Goal: Task Accomplishment & Management: Complete application form

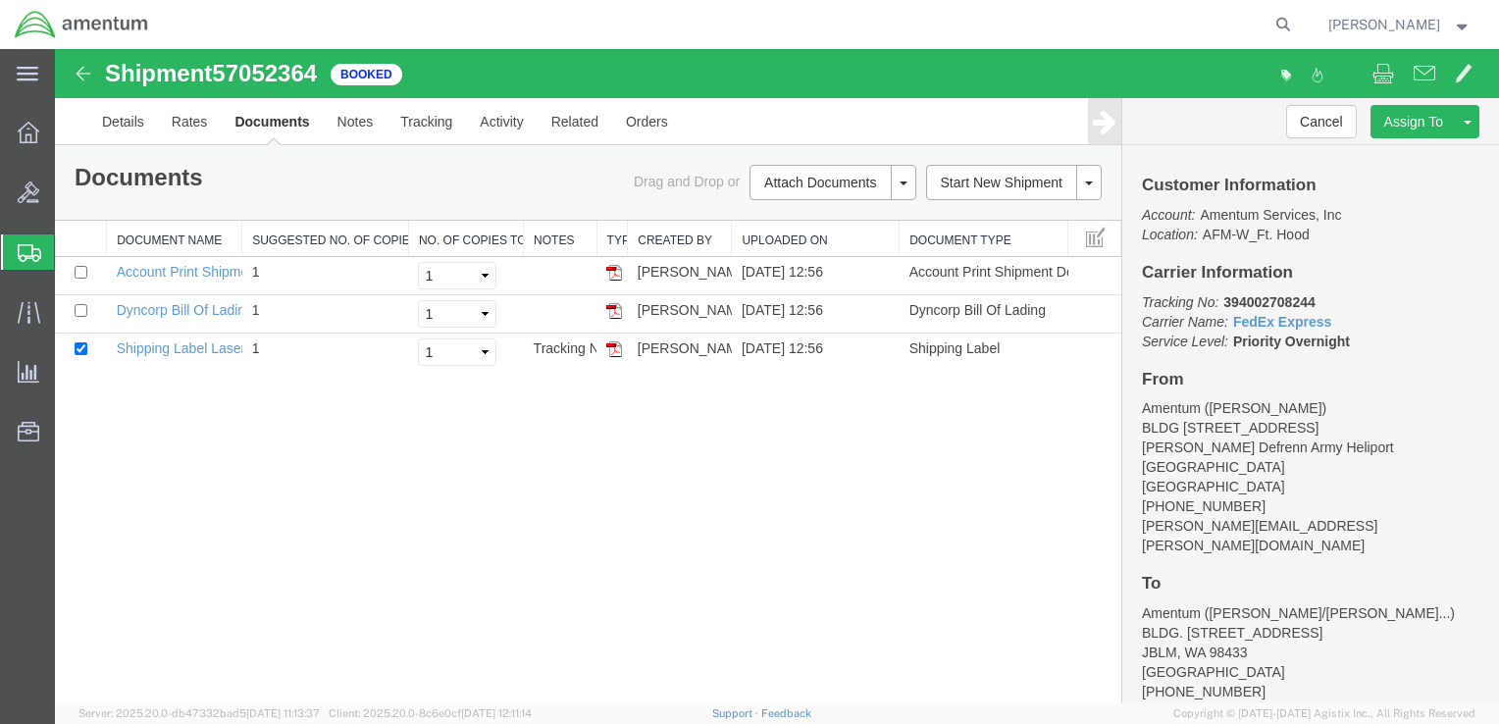
click at [0, 0] on span "Create Shipment" at bounding box center [0, 0] width 0 height 0
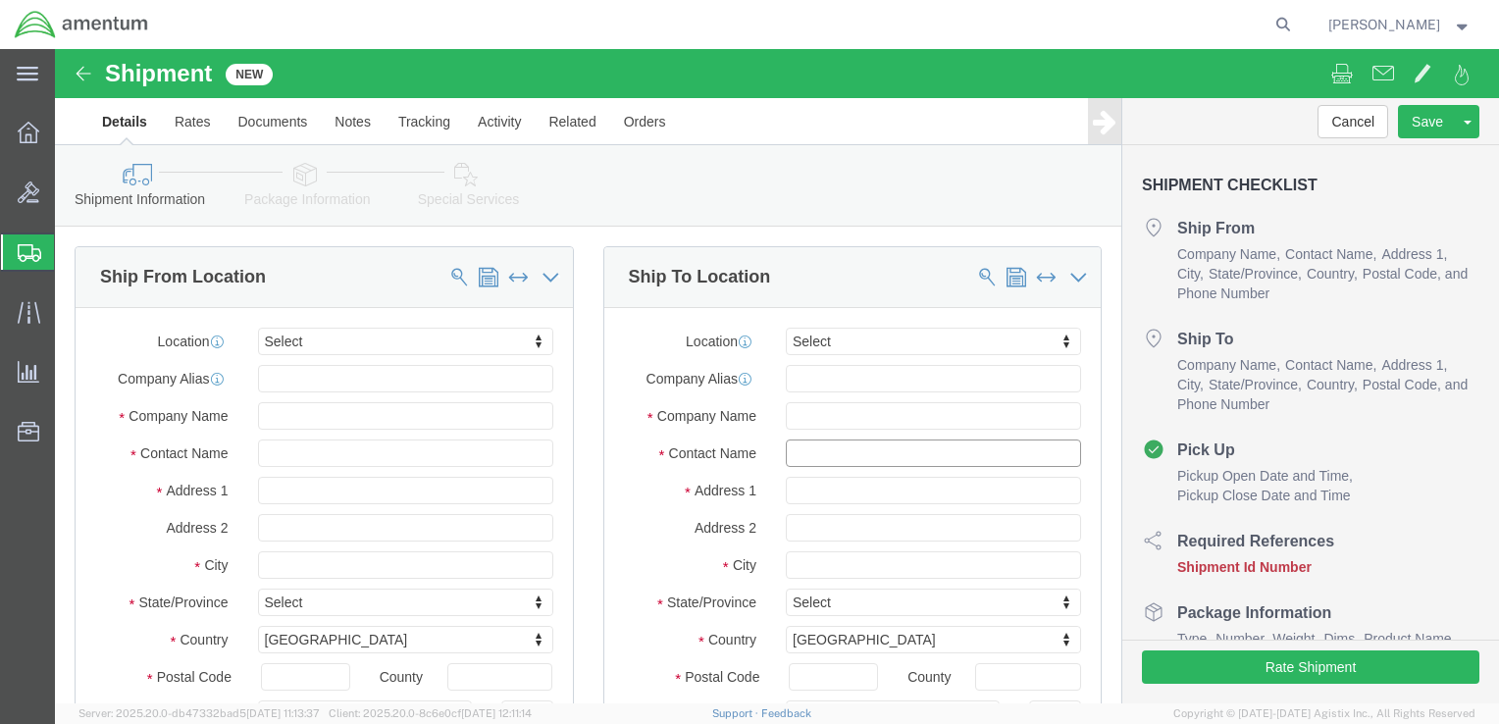
click input "text"
type input "[PERSON_NAME]"
click input "text"
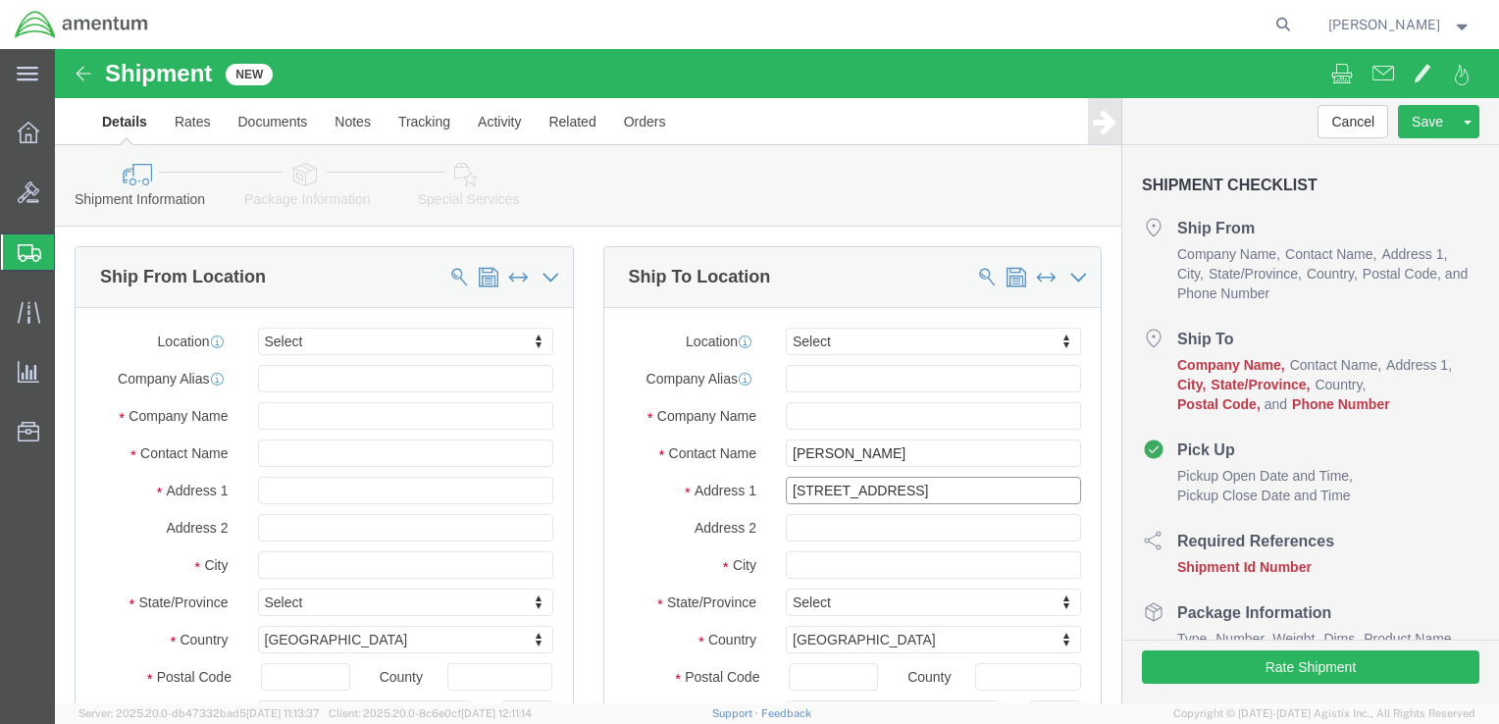
type input "[STREET_ADDRESS]"
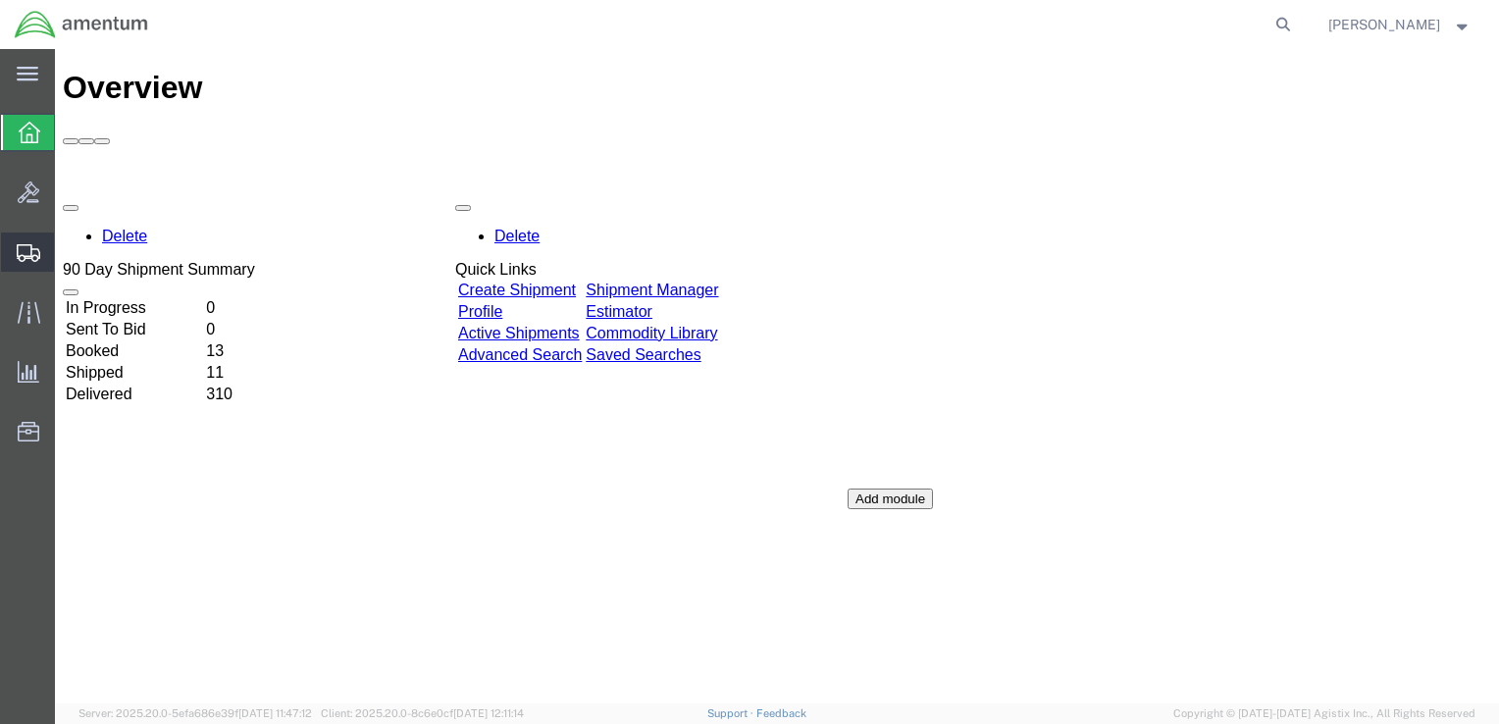
click at [0, 0] on span "Create Shipment" at bounding box center [0, 0] width 0 height 0
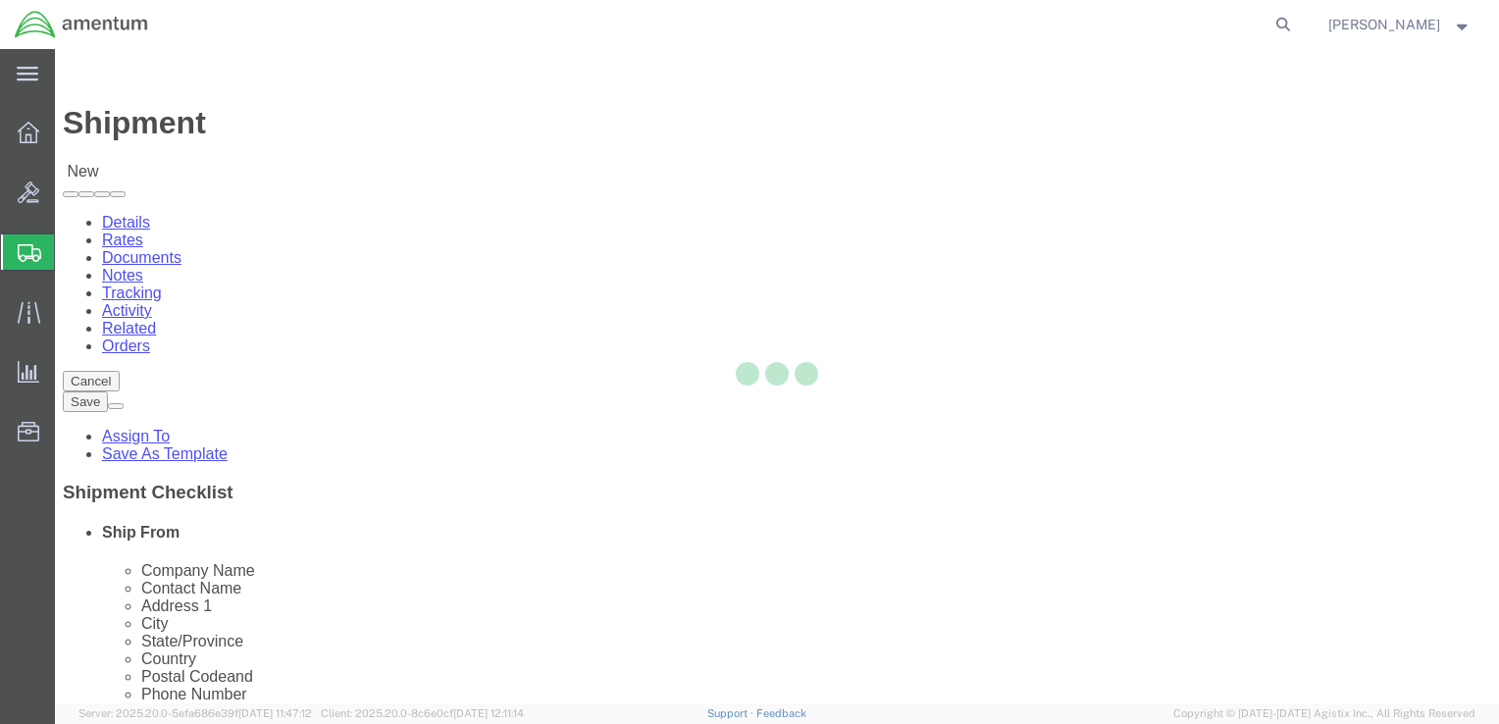
select select
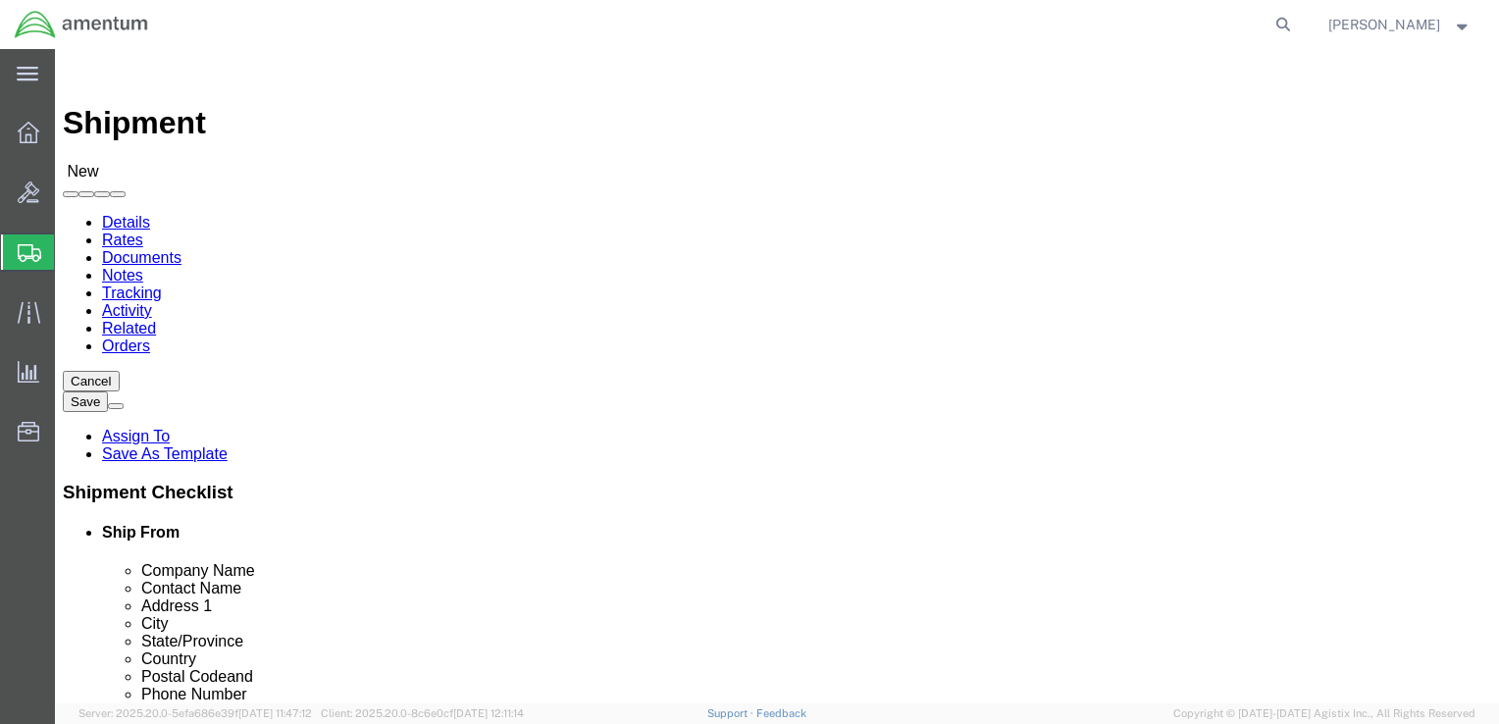
click input "text"
type input "1CD CAVN BDE"
click input "text"
type input "CW3 Connel"
type input "BLDG 6975 Murphy Road"
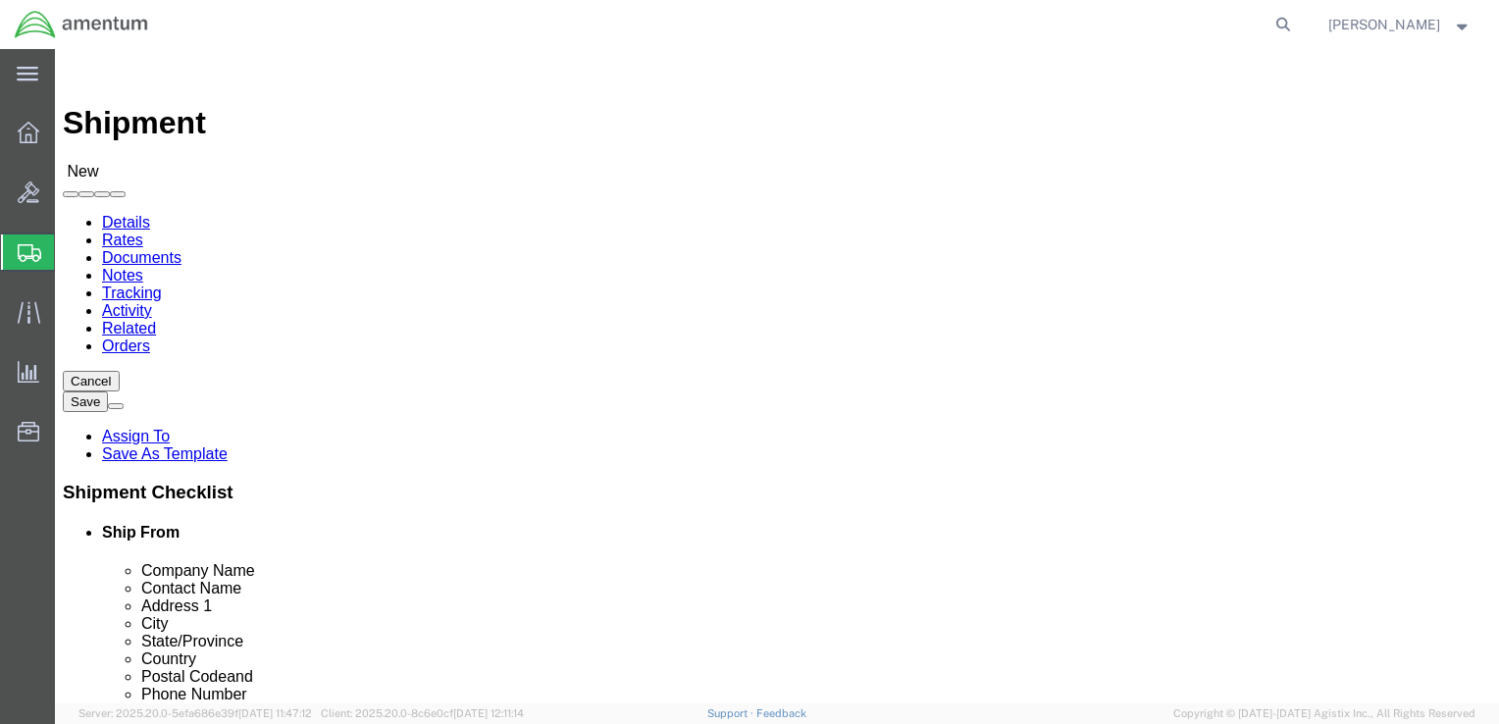
click input "text"
type input "Fort Hood"
click label "City"
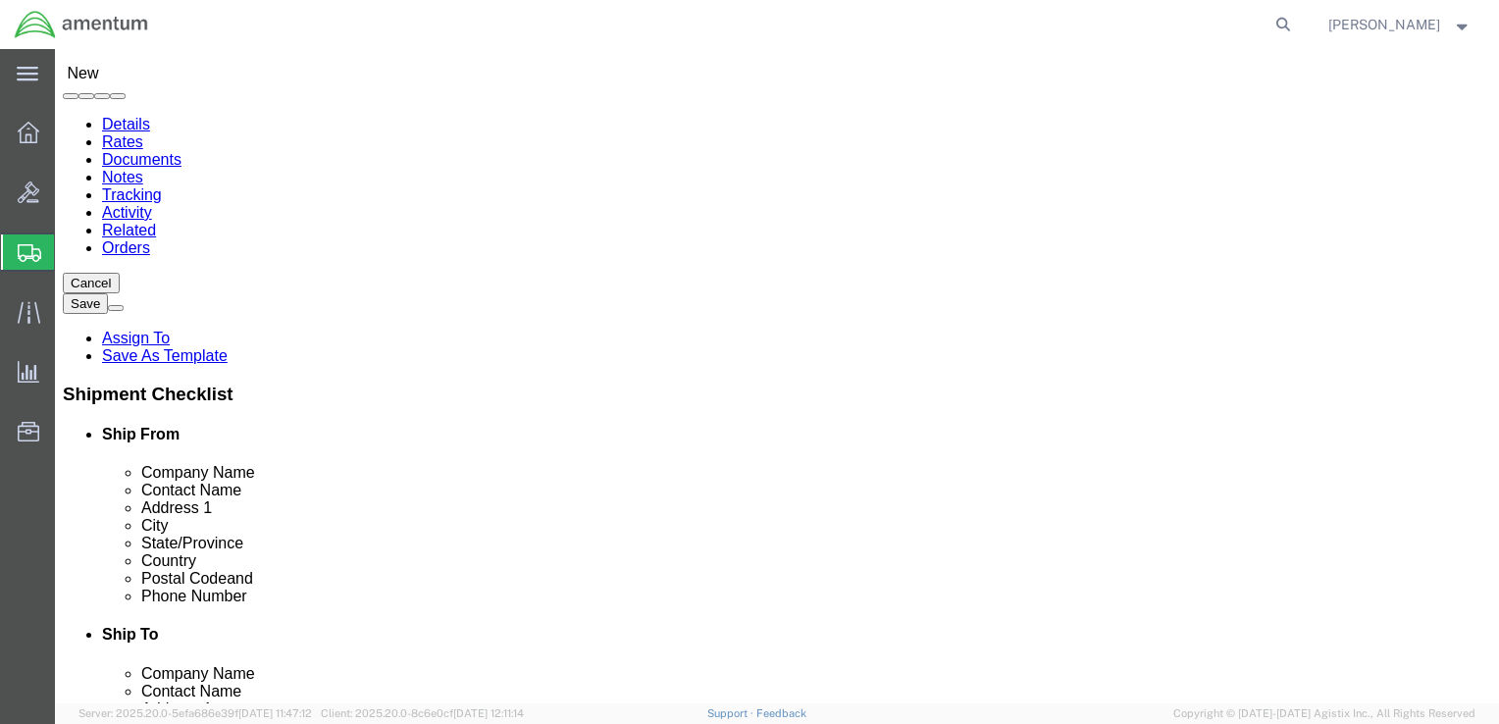
click input "text"
type input "76544"
click input "text"
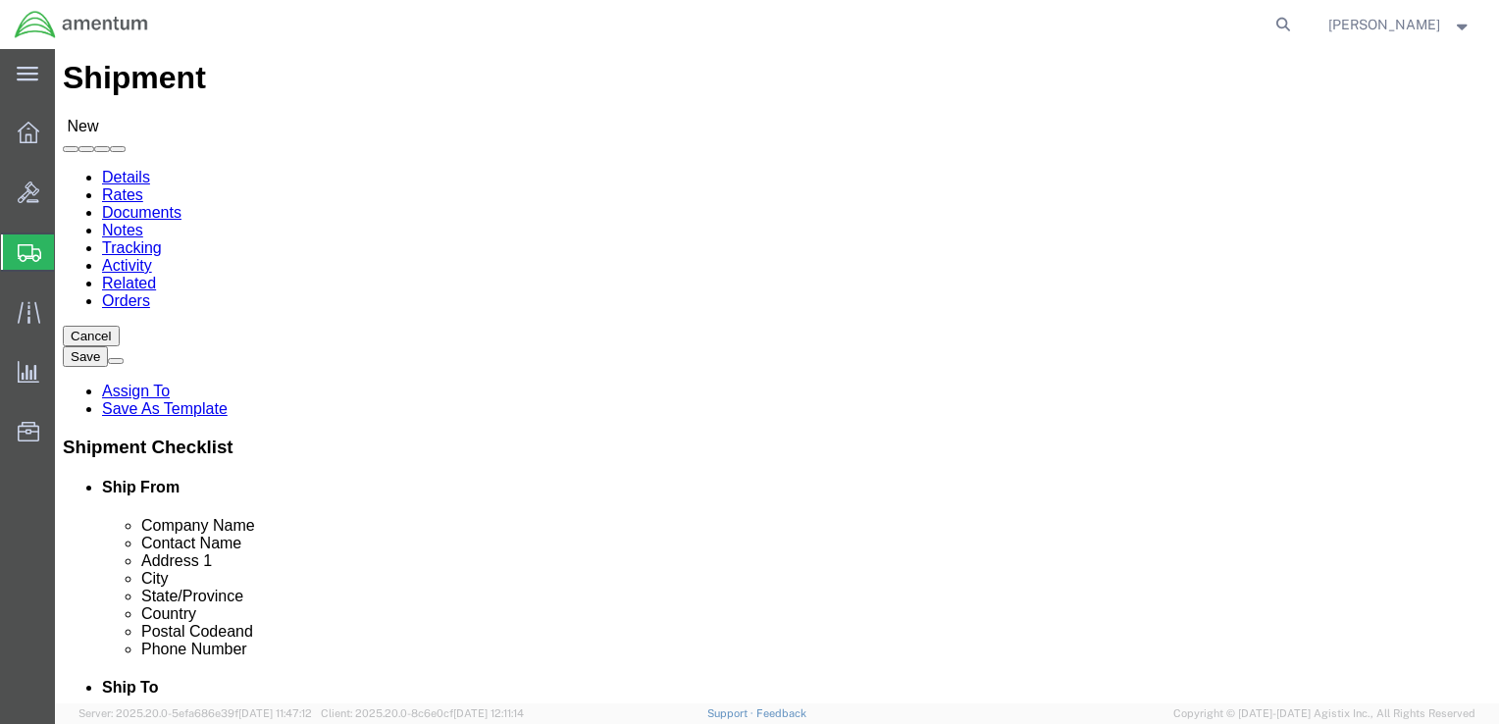
scroll to position [0, 0]
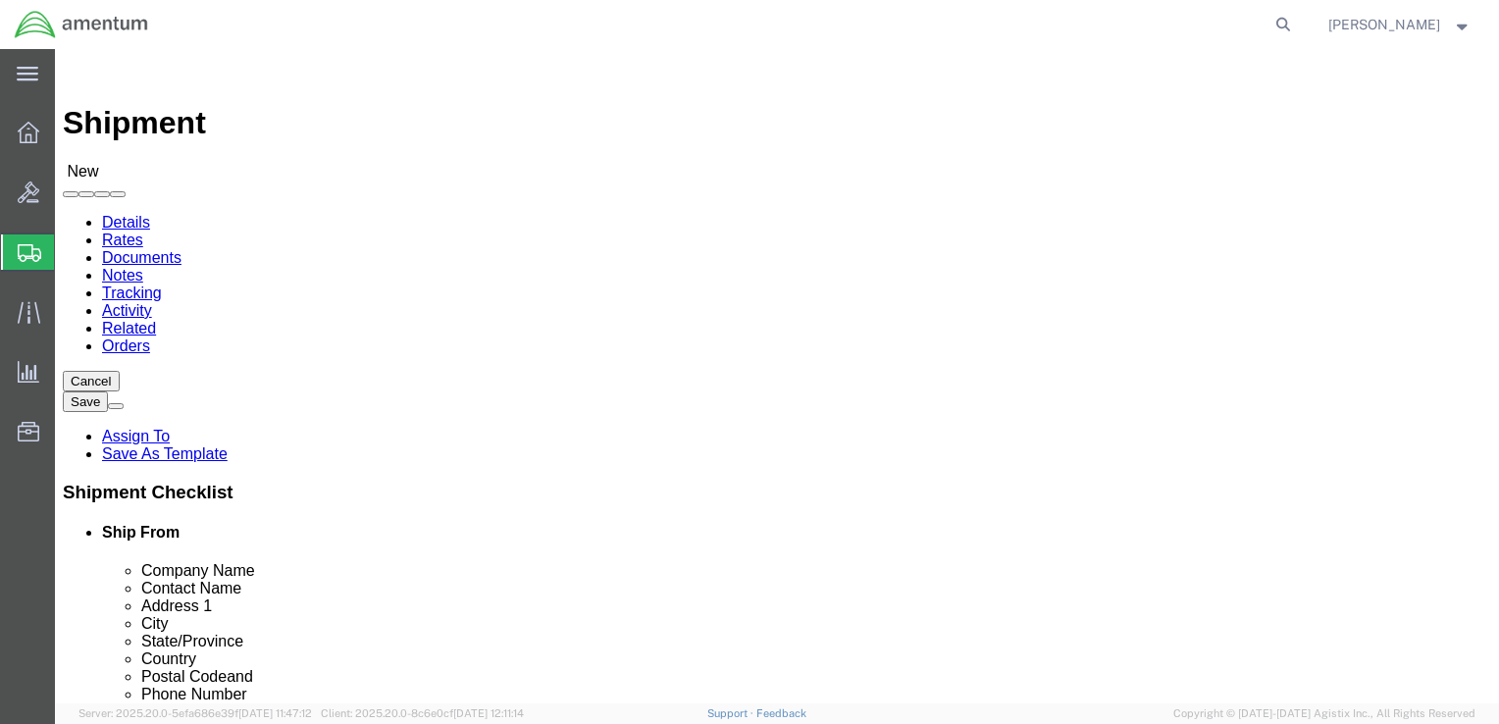
type input "580 768-9623"
click input "text"
click input "[PERSON_NAME]"
click input "Johnnie"
type input "Johnnie Johnson"
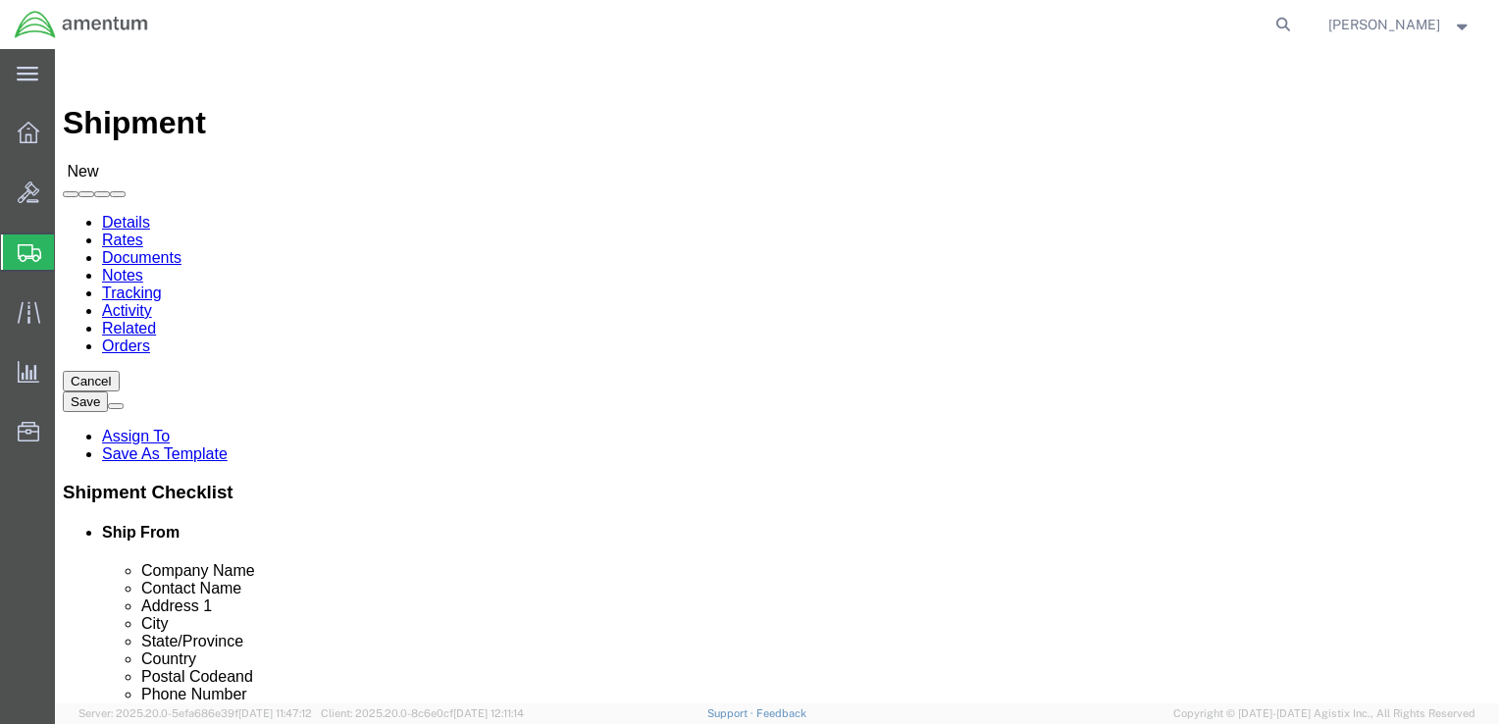
click input "text"
type input "6262 Hackberry Road"
type input "Redstone Arsenal"
click label "City"
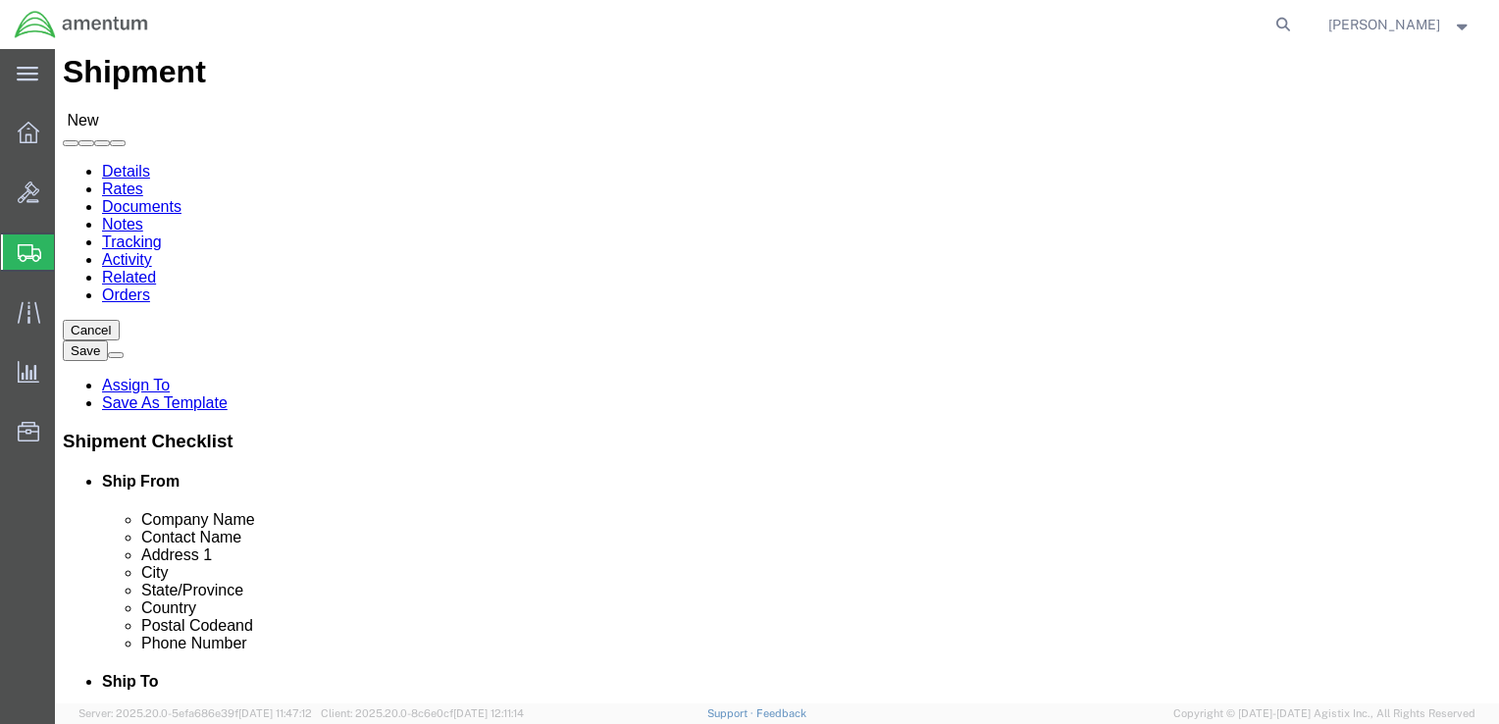
scroll to position [98, 0]
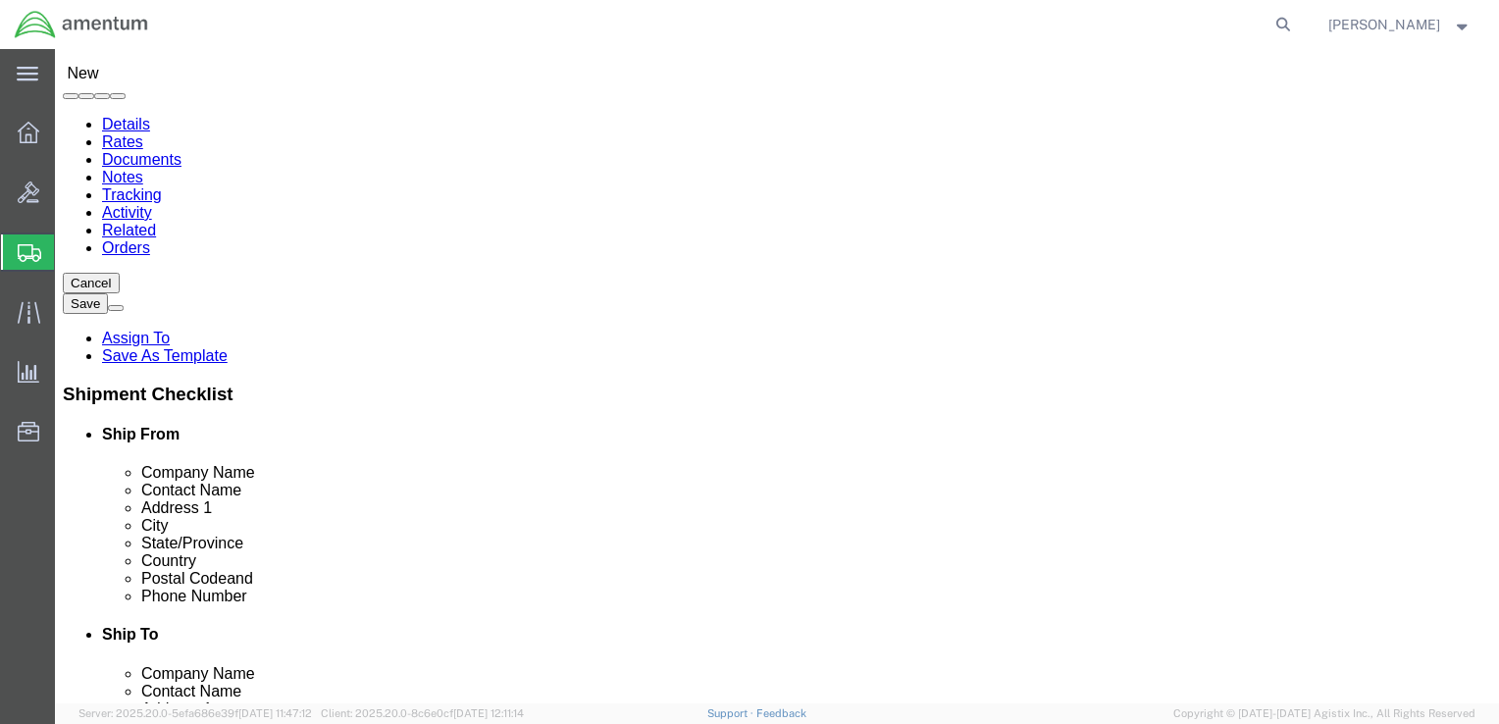
click input "Postal Code"
type input "35898"
click input "text"
type input "256 842-1876"
click input "text"
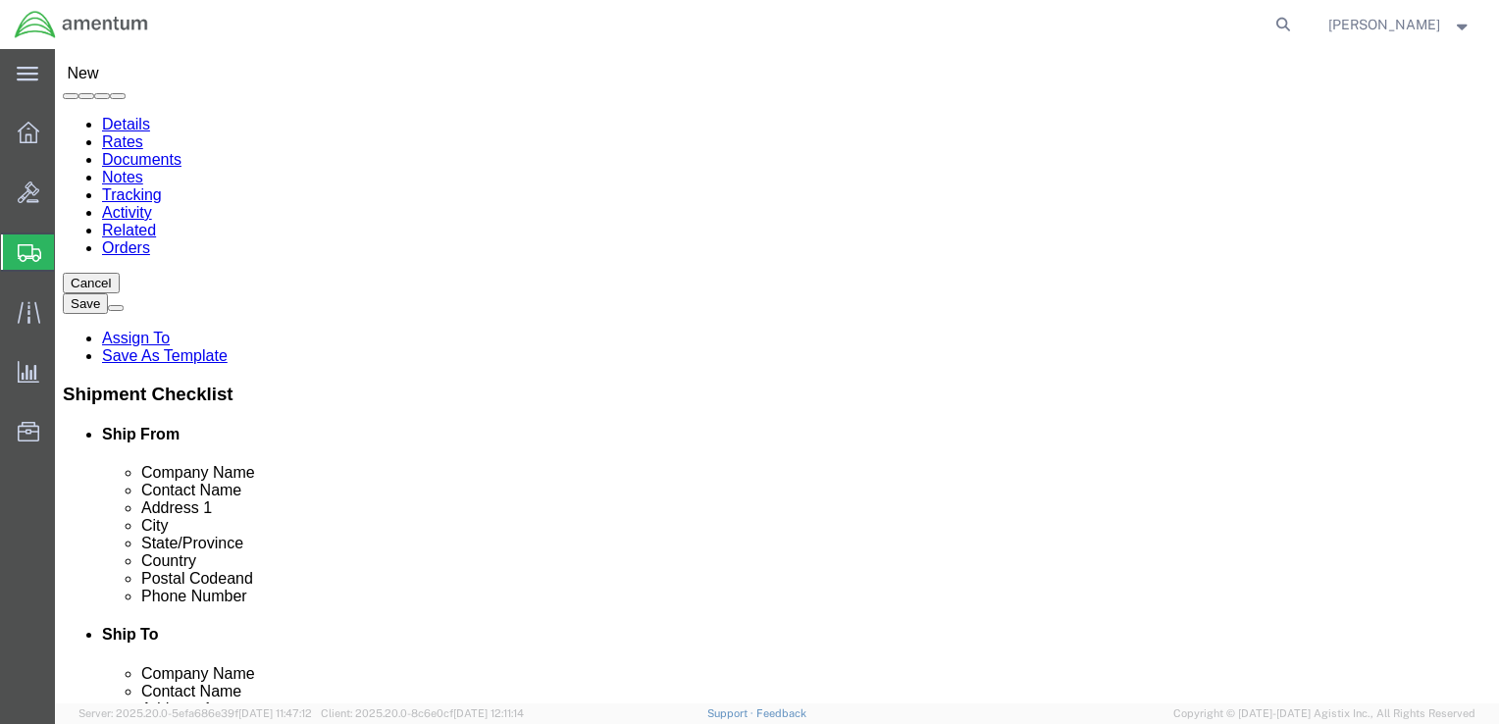
scroll to position [0, 0]
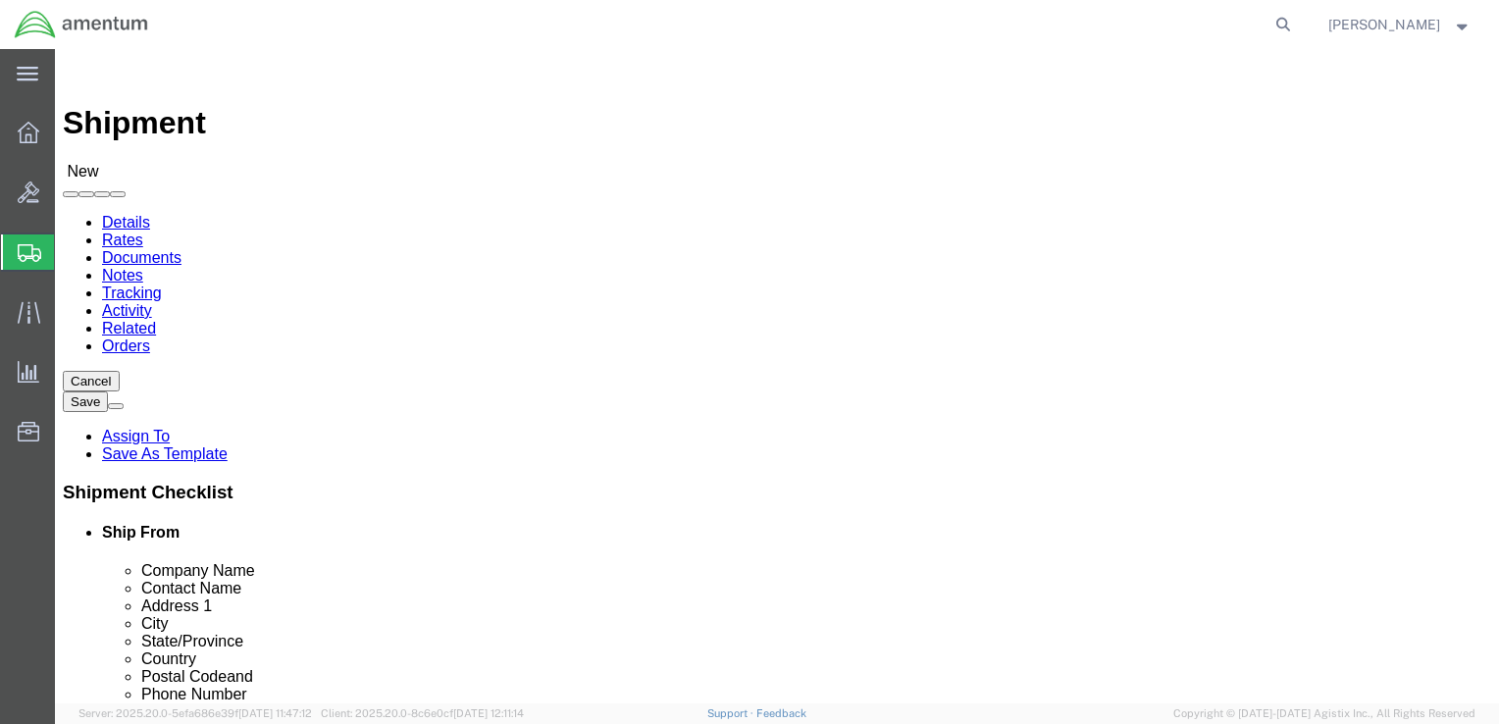
type input "DEVCOM"
click span
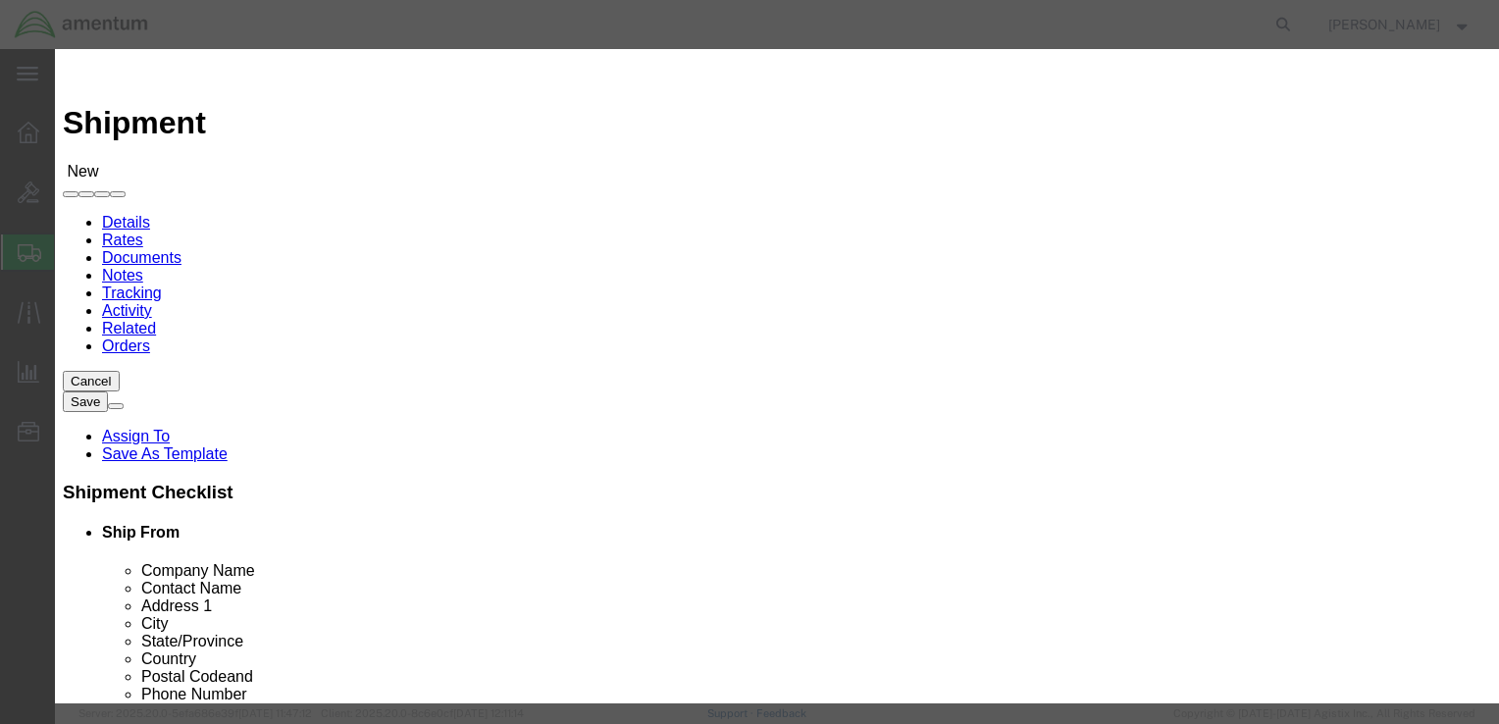
click button "Save"
click input "checkbox"
checkbox input "true"
click button "Save"
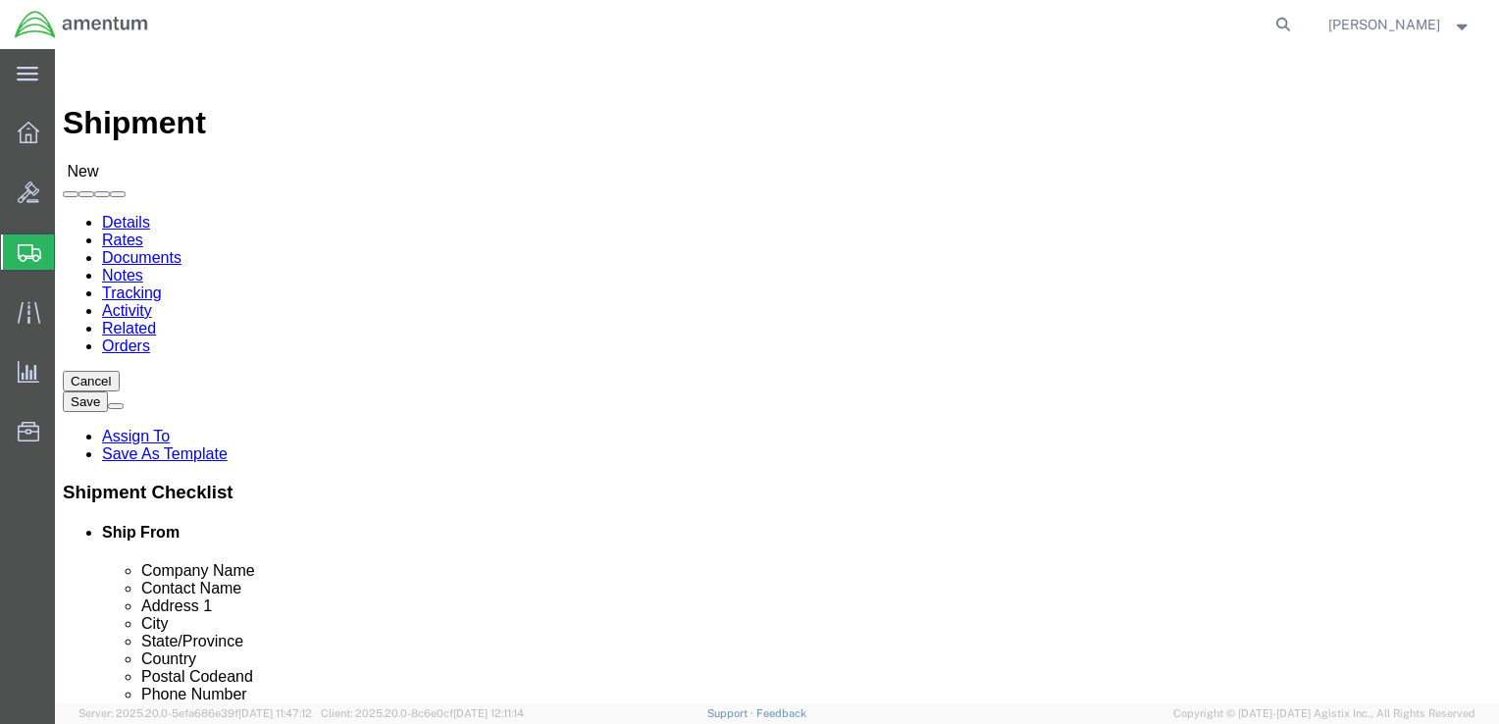
click span
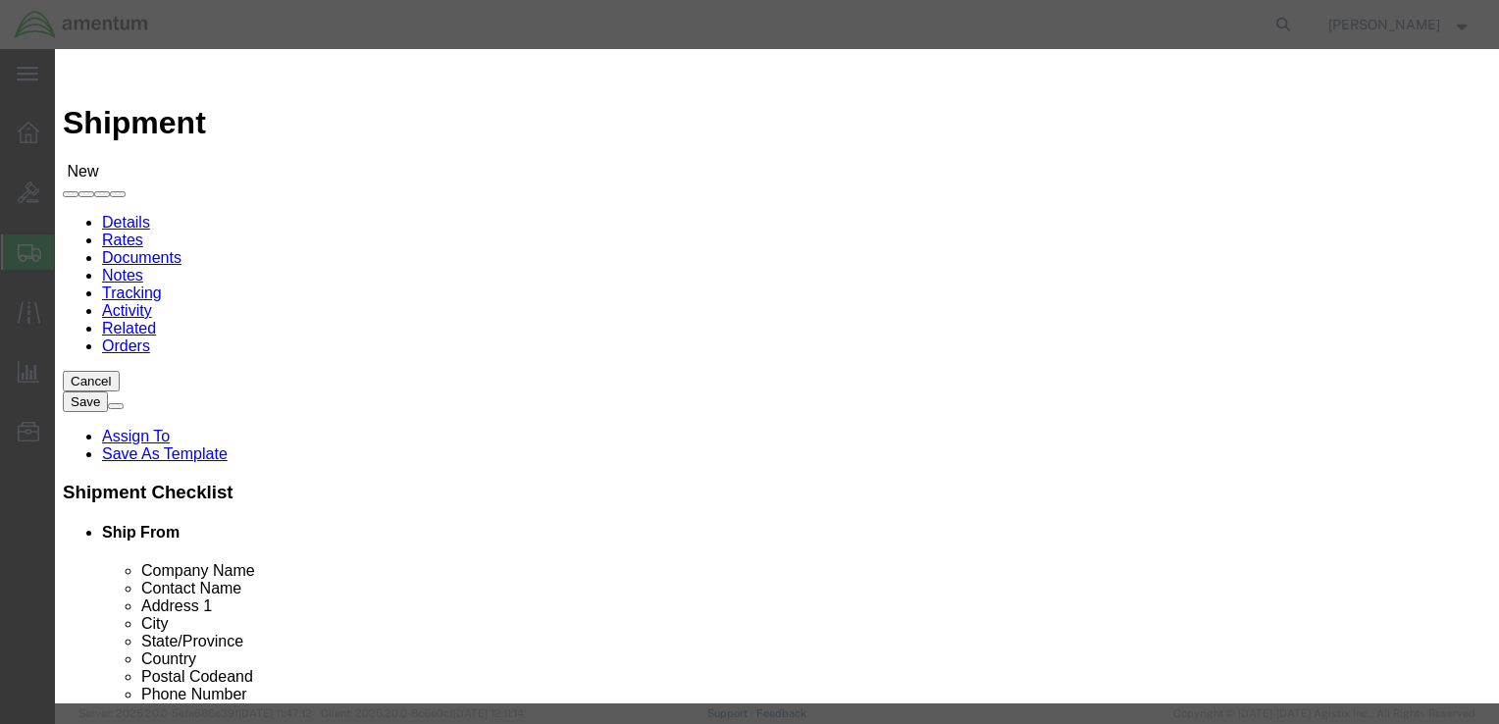
click input "checkbox"
checkbox input "true"
click button "Save"
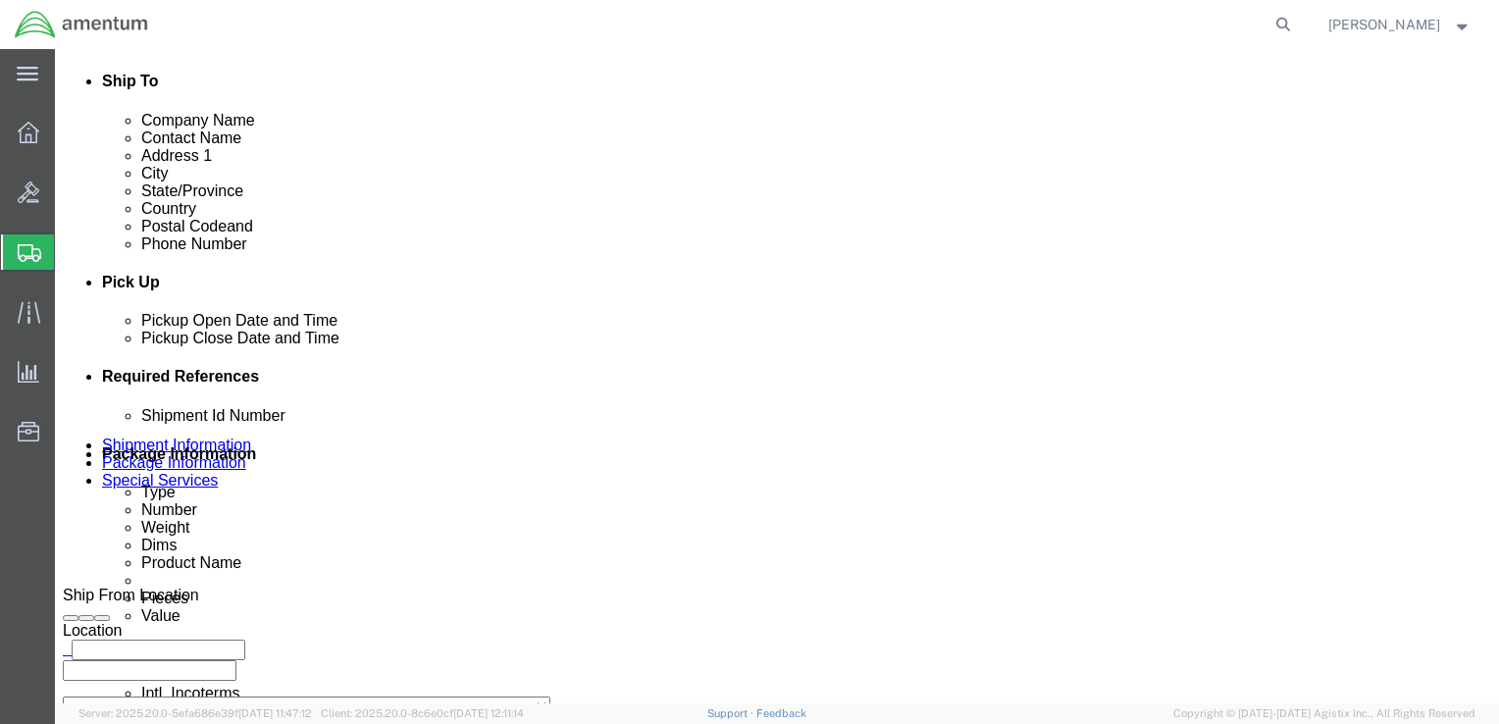
scroll to position [687, 0]
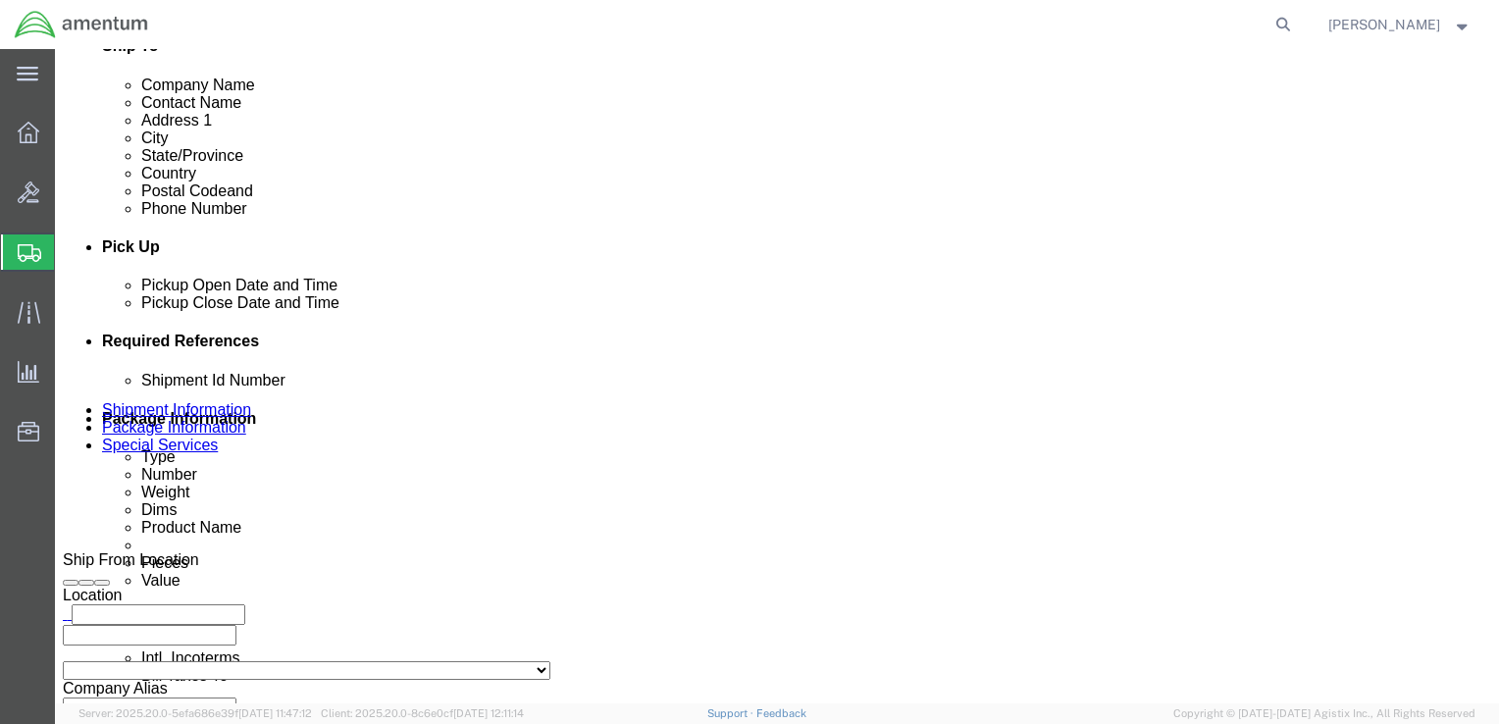
click div "[DATE] 3:00 PM"
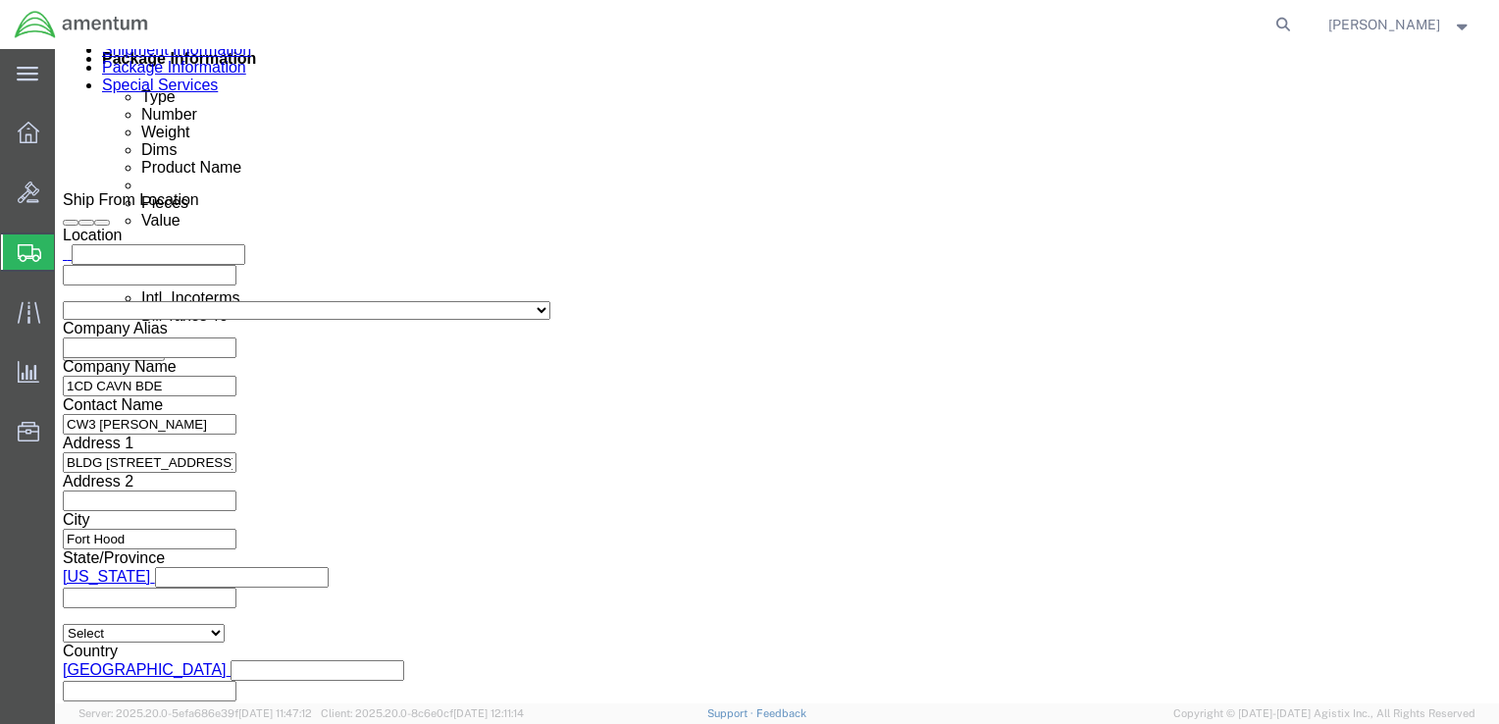
drag, startPoint x: 169, startPoint y: 340, endPoint x: 119, endPoint y: 339, distance: 50.0
click input "3:00 PM"
type input "7:00 AM"
click button "Apply"
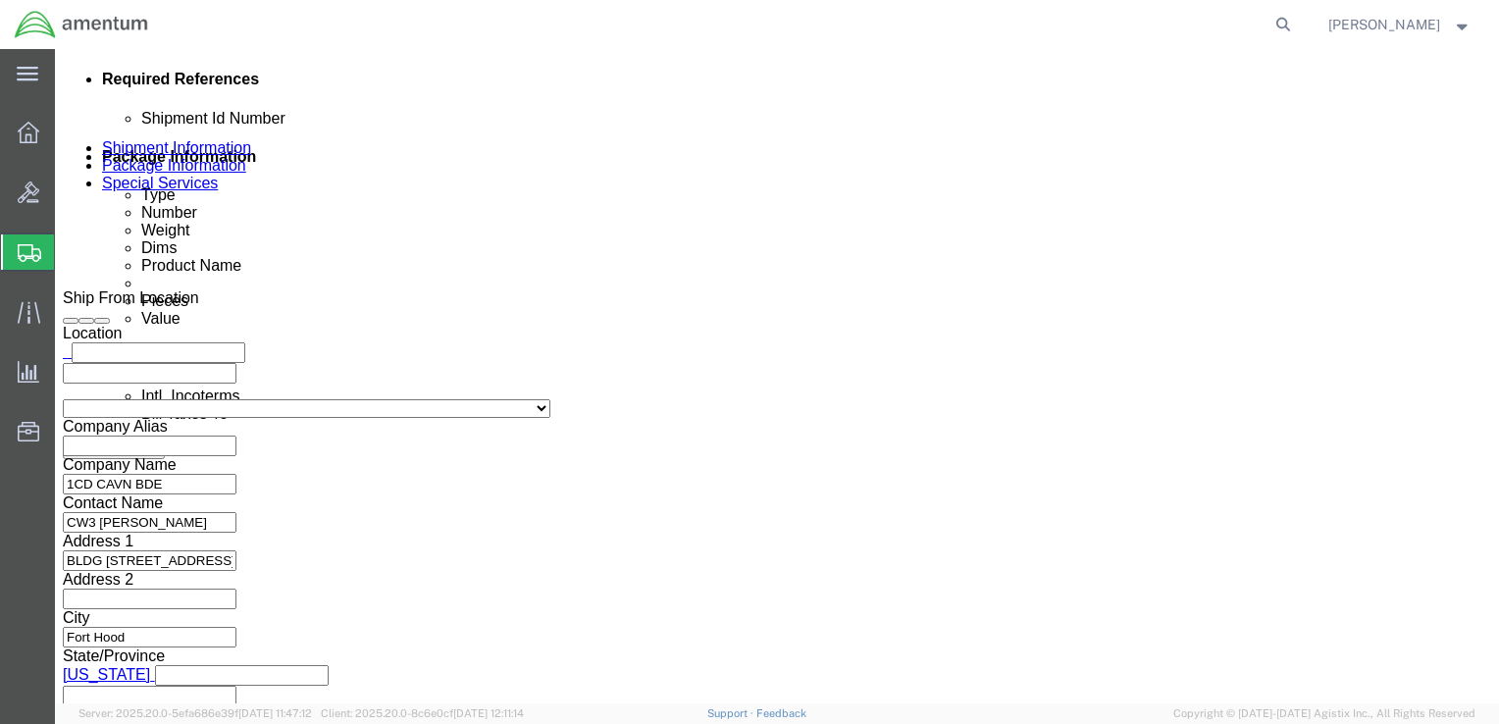
scroll to position [654, 0]
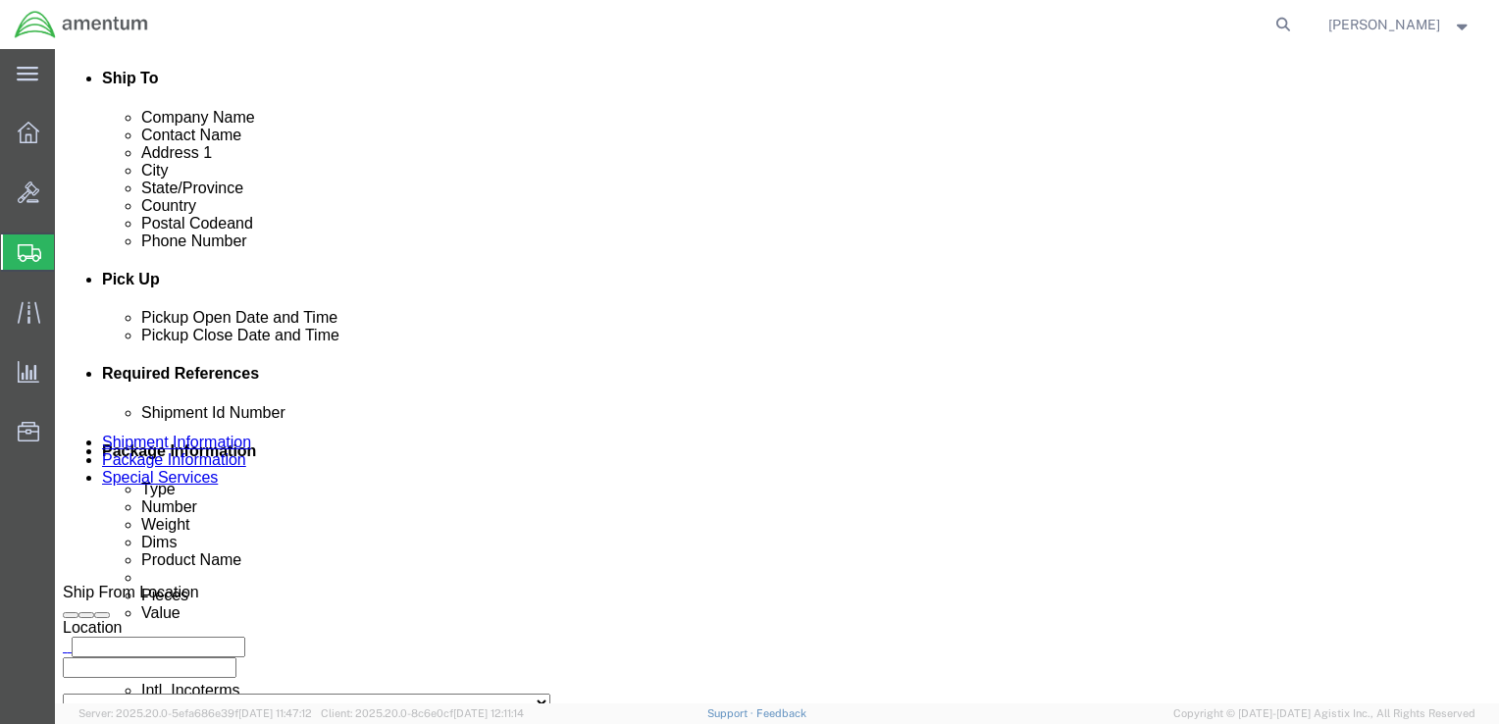
click div "Oct 08 2025 8:00 AM"
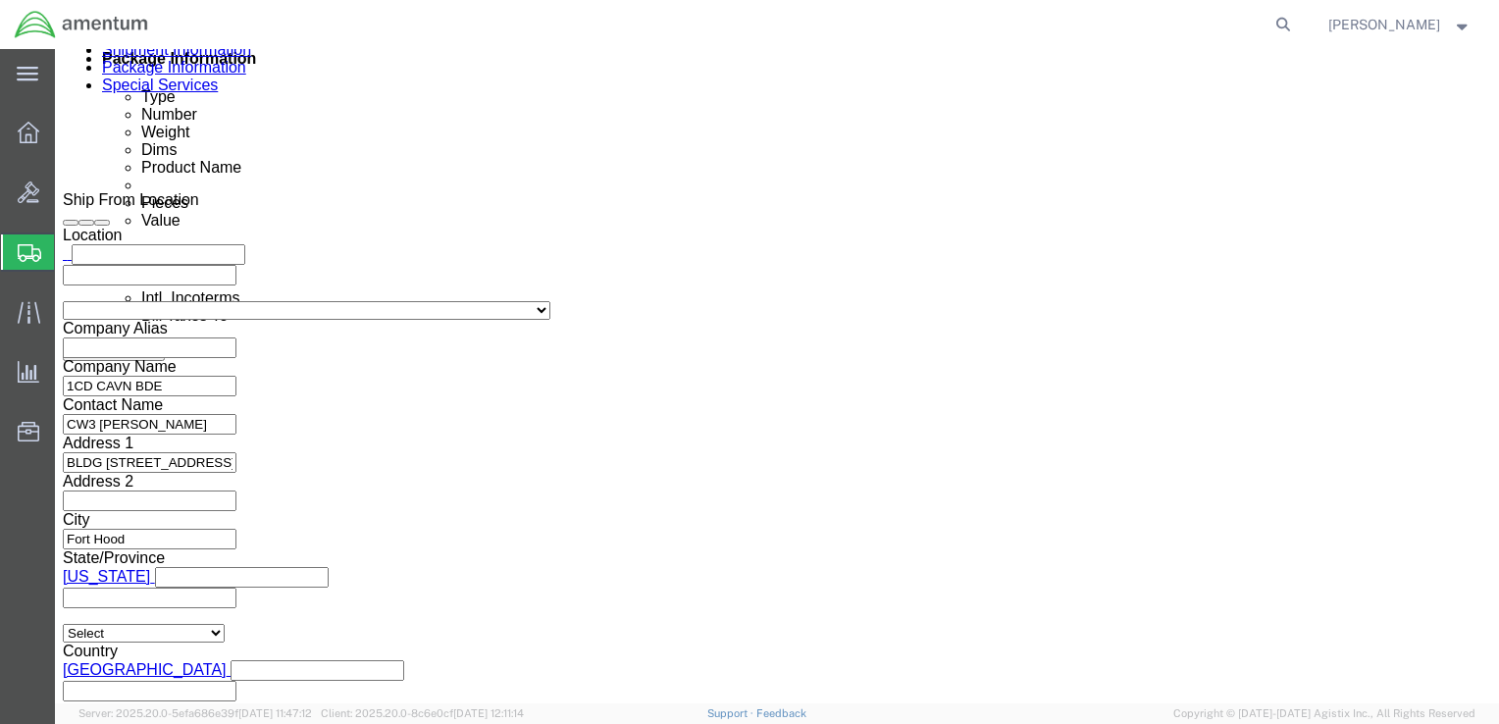
type input "3:30 PM"
click button "Apply"
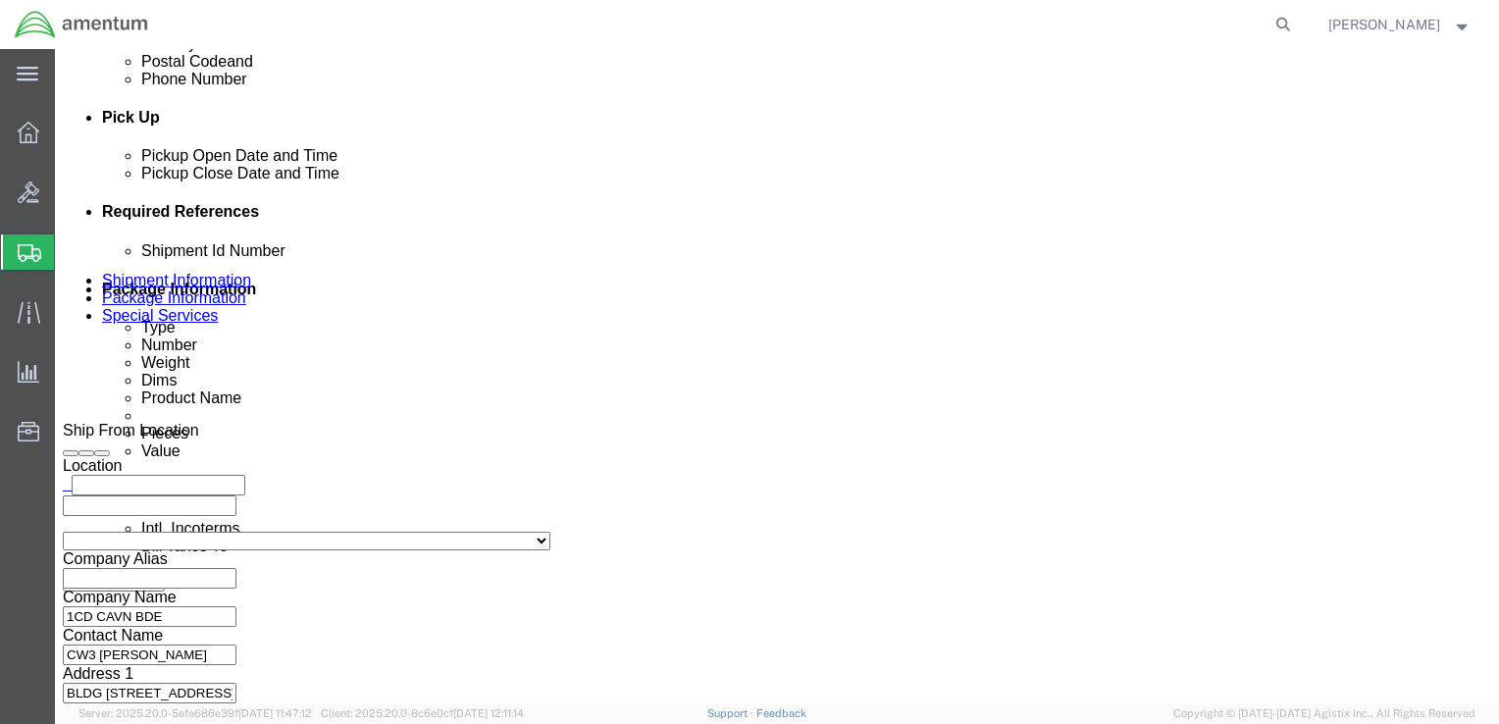
scroll to position [851, 0]
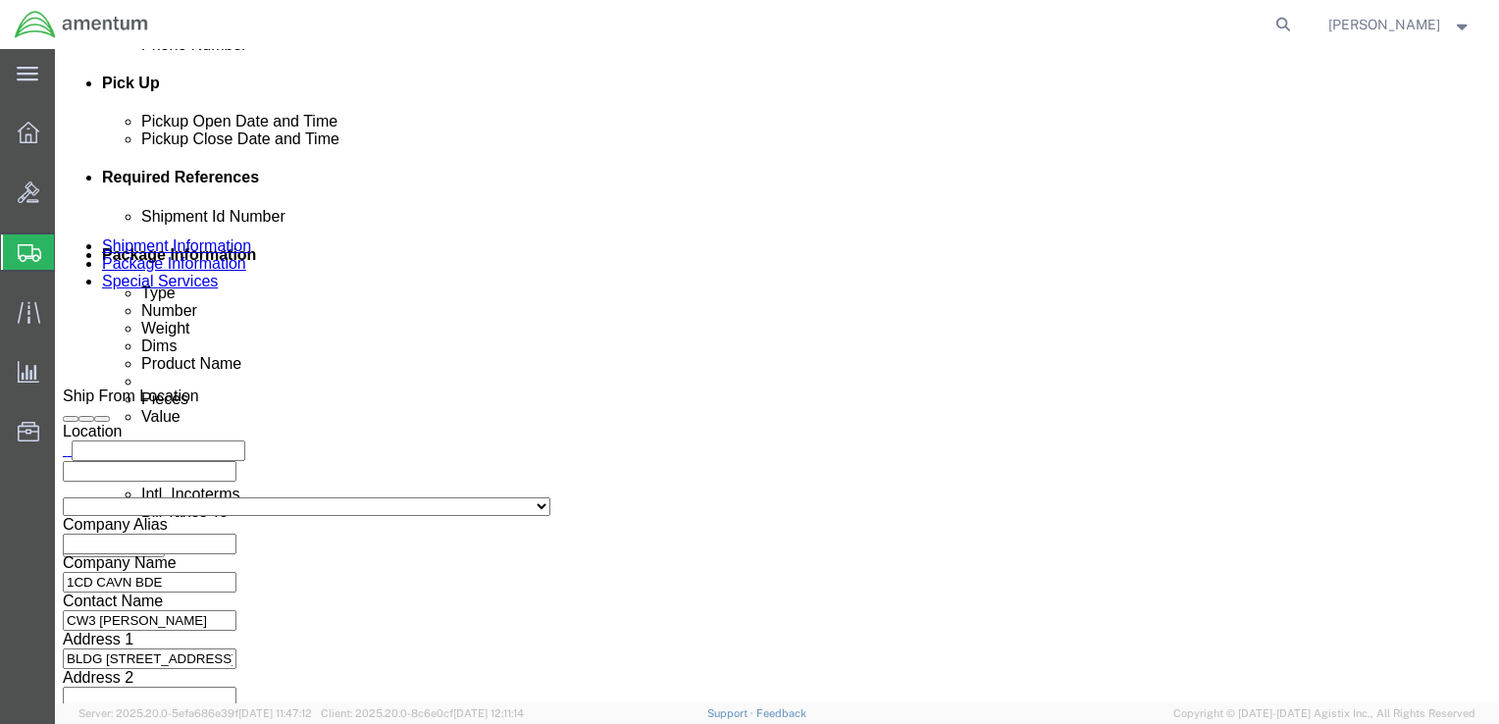
click input "text"
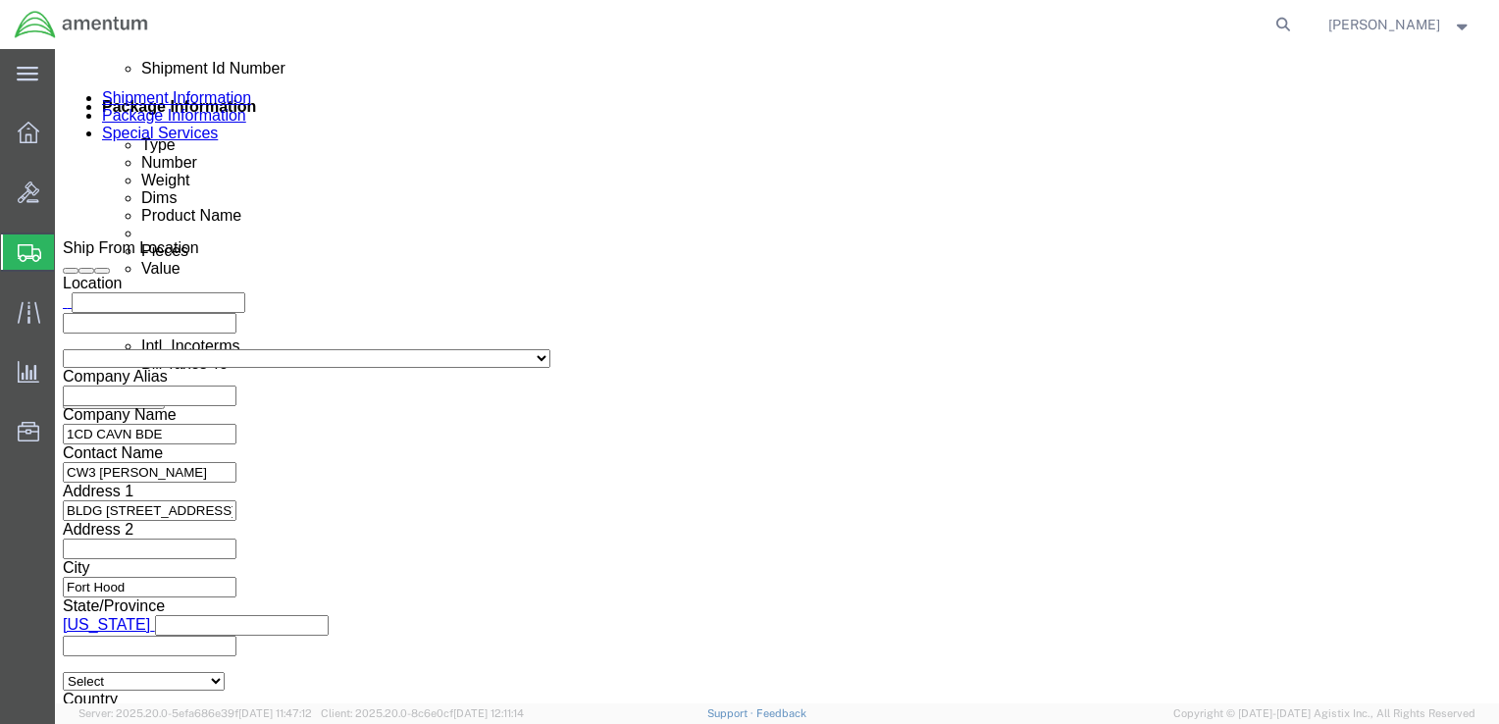
scroll to position [1047, 0]
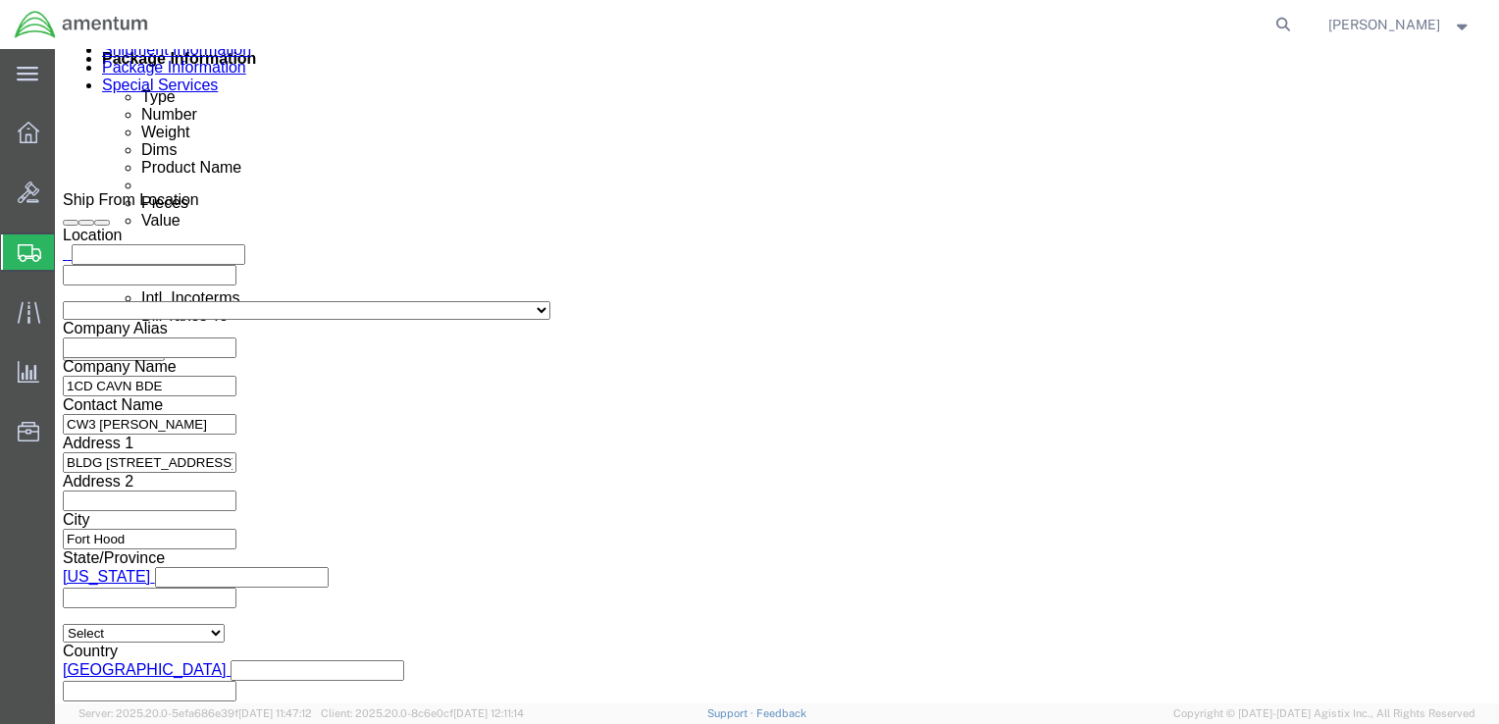
type input "2521BC"
click button "Continue"
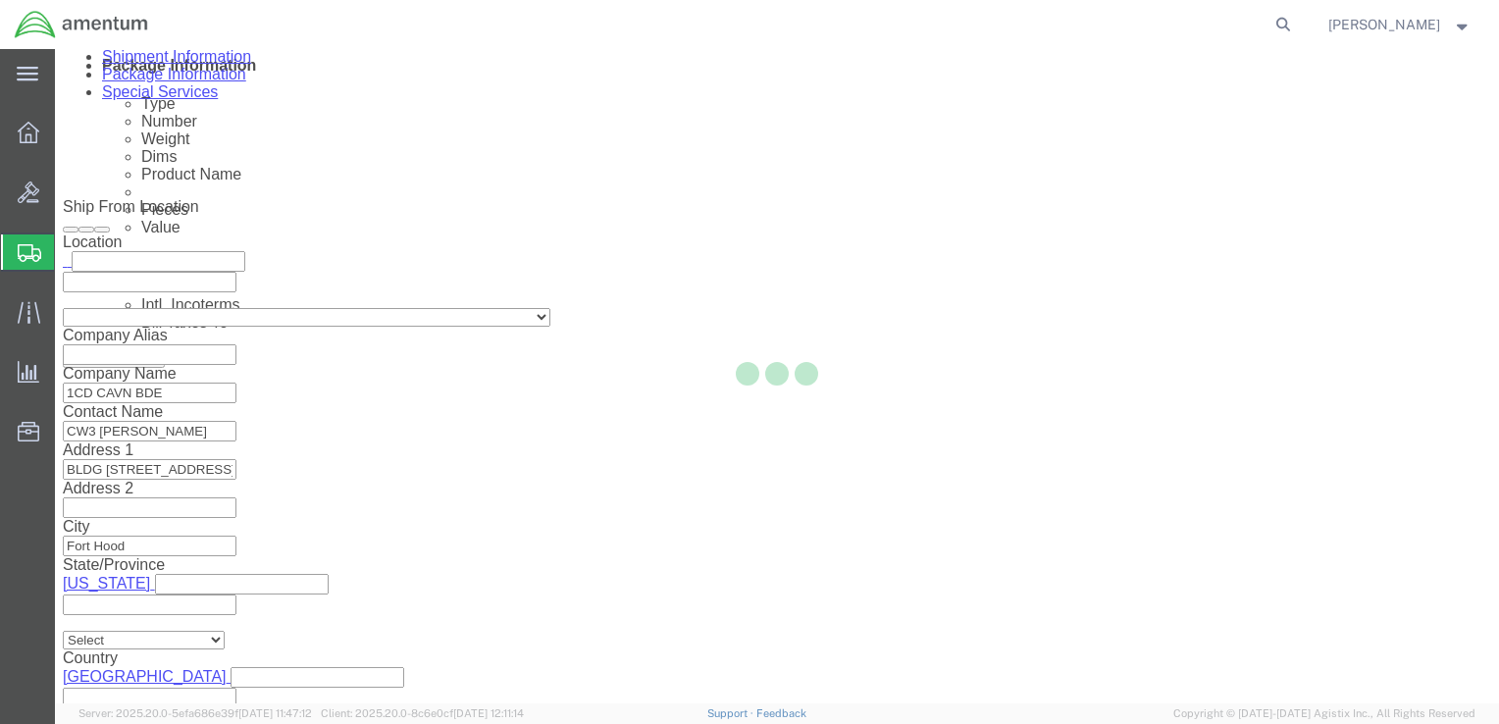
scroll to position [7, 0]
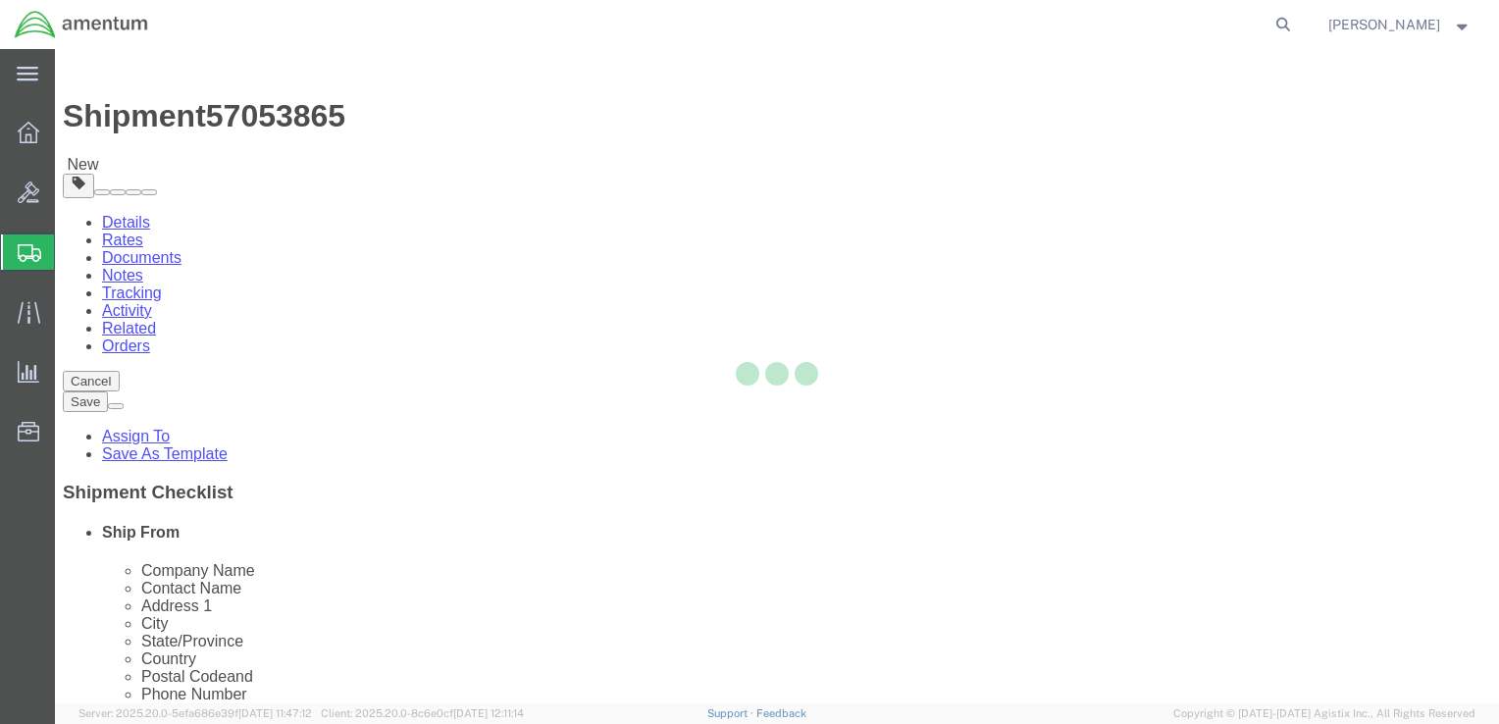
select select "CBOX"
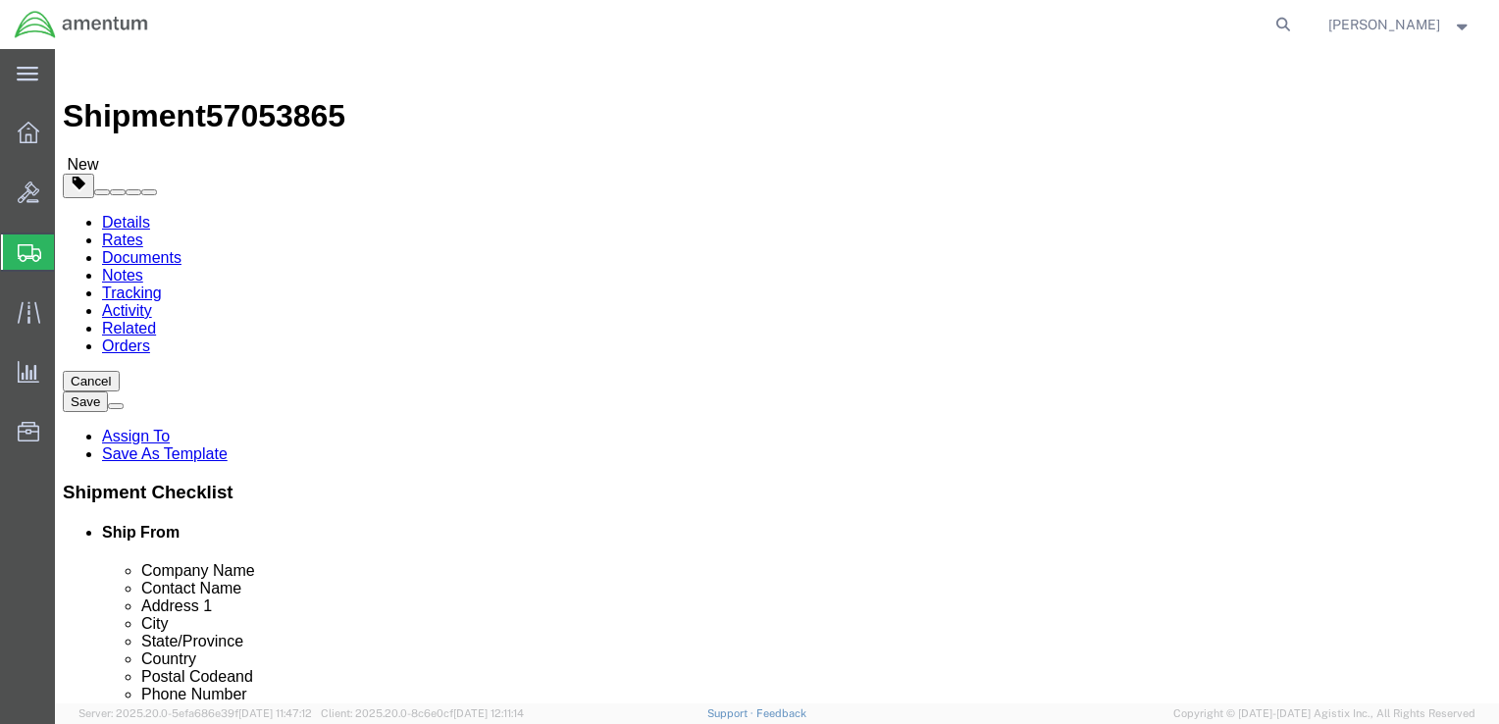
click input "text"
type input "12"
type input "9"
type input "6"
type input "18.0"
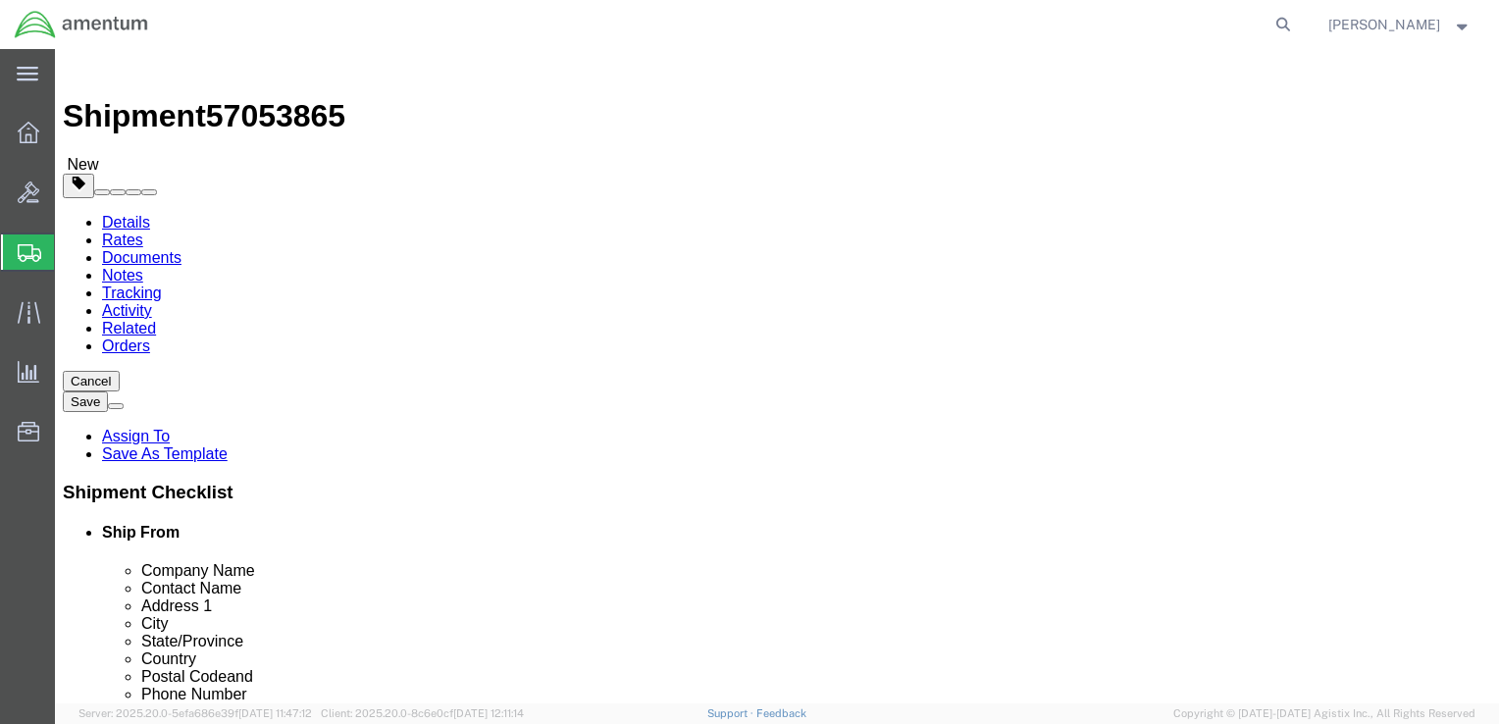
click link "Add Content"
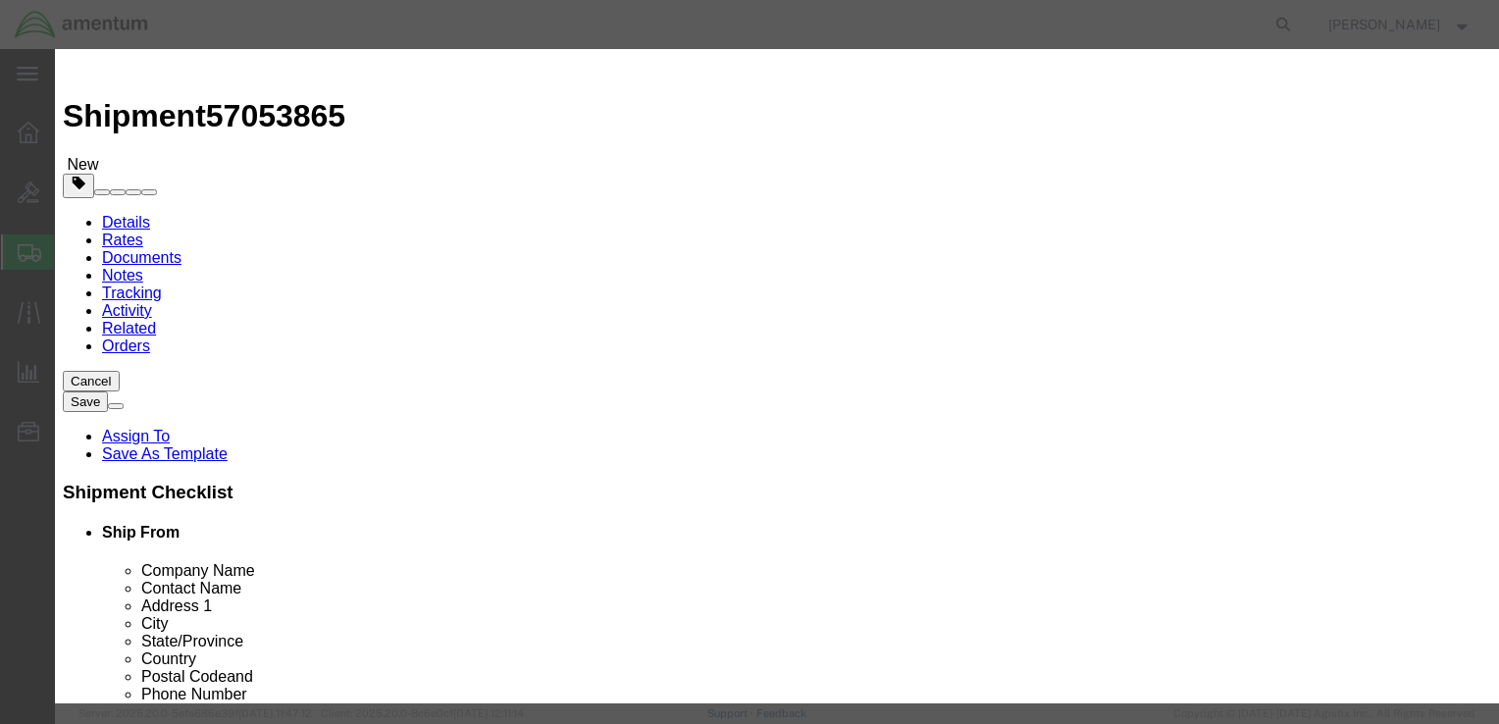
click input "text"
type input "REceiver-Transmitter"
type input "1"
type input "158212.00"
click select "Select 50 55 60 65 70 85 92.5 100 125 175 250 300 400"
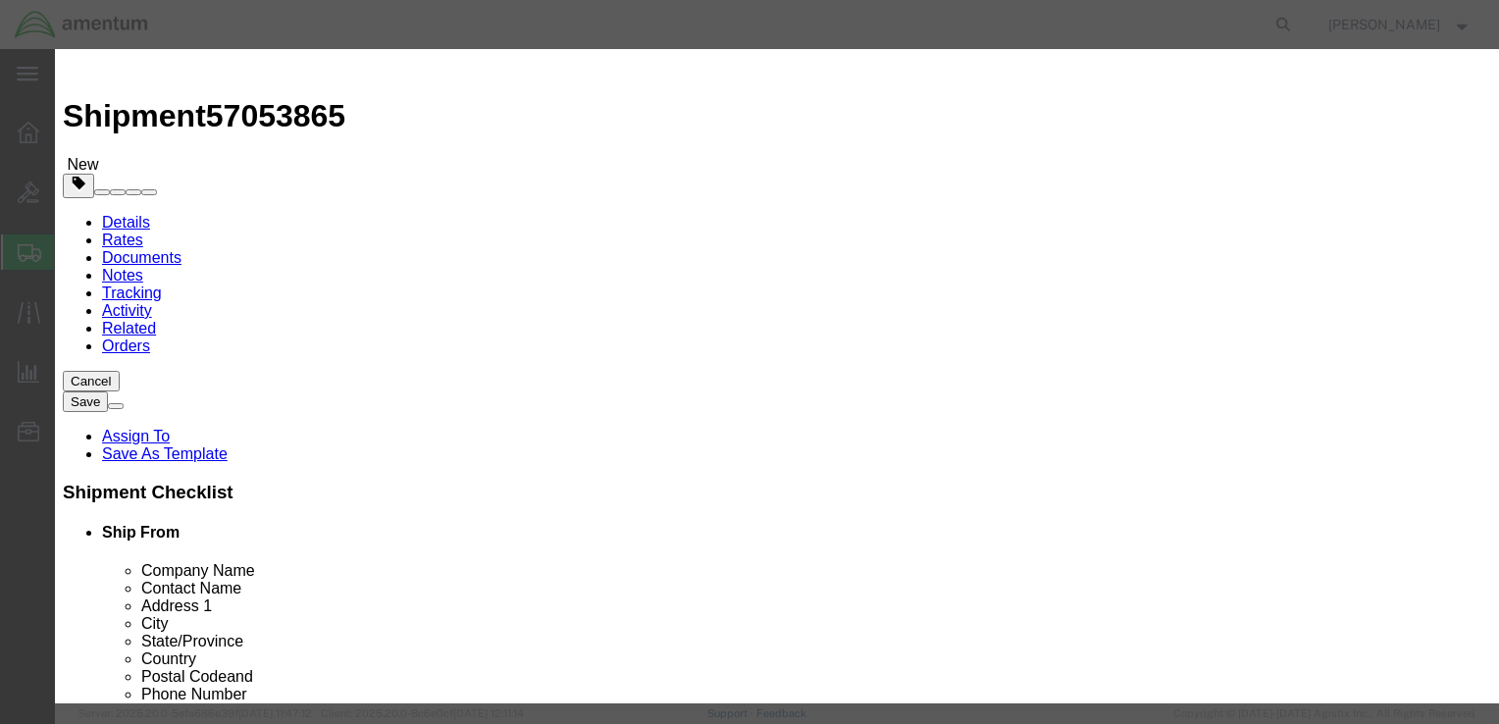
select select "50"
click select "Select 50 55 60 65 70 85 92.5 100 125 175 250 300 400"
click textarea
type textarea "5895-01-659-7909"
click select "Select Afghanistan Åland Islands Albania Algeria American Samoa Andorra Angola …"
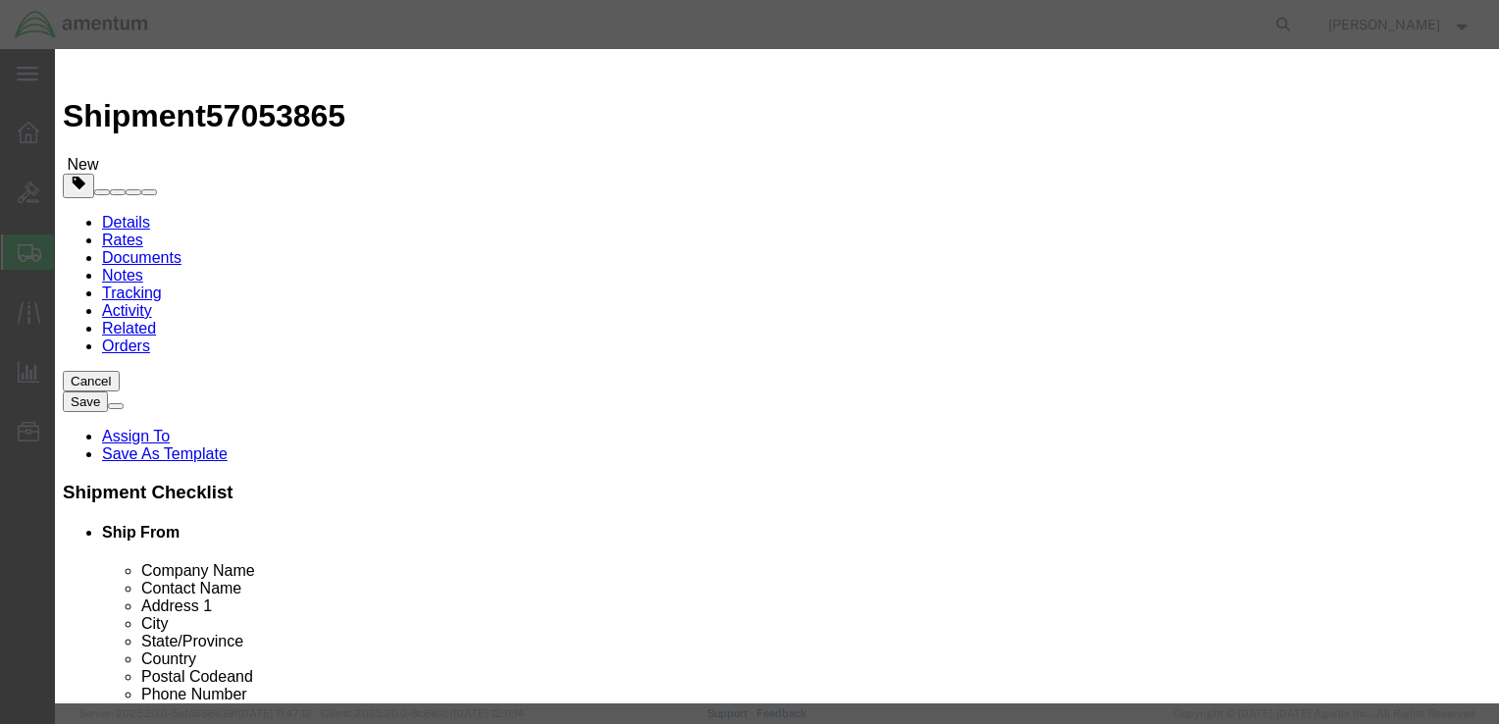
click select "Select Afghanistan Åland Islands Albania Algeria American Samoa Andorra Angola …"
select select "US"
click select "Select Afghanistan Åland Islands Albania Algeria American Samoa Andorra Angola …"
click input "text"
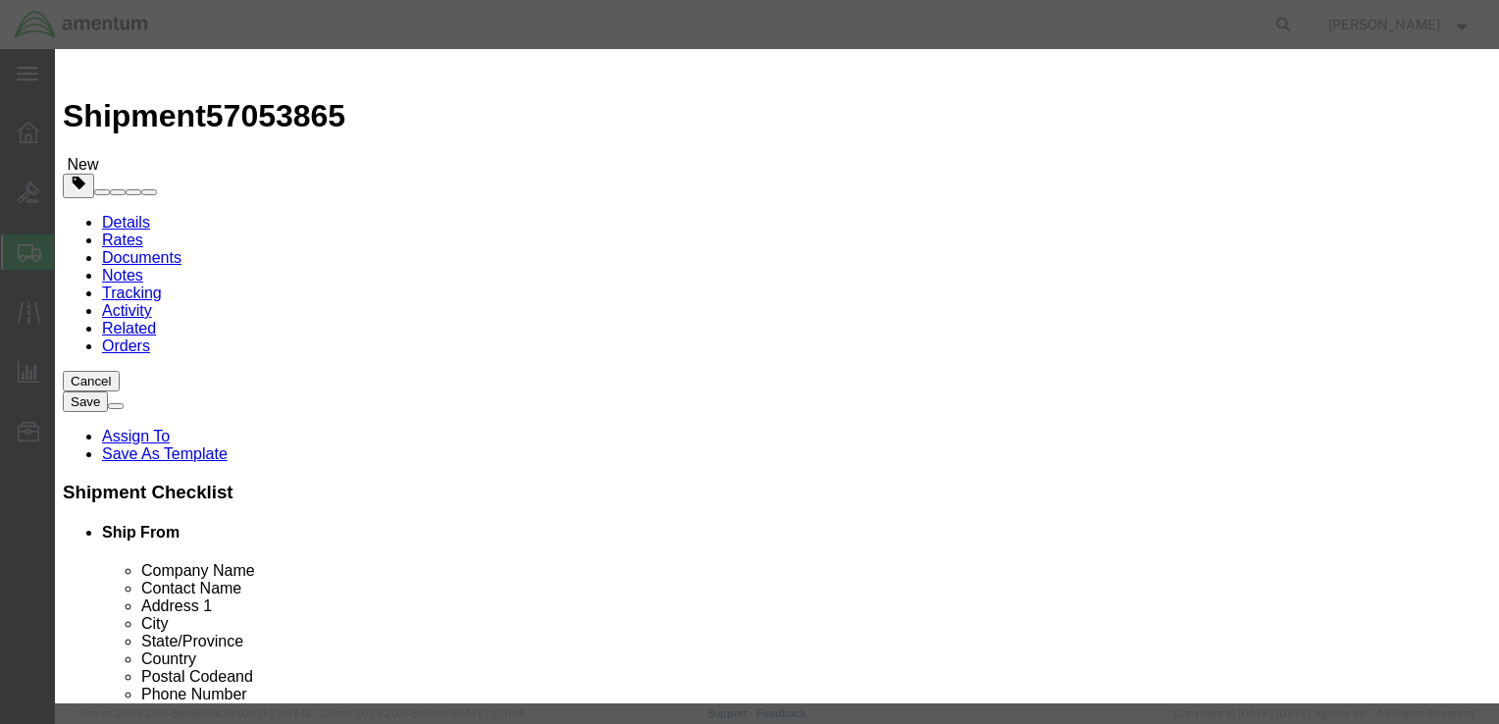
type input "0681"
click button "Save & Close"
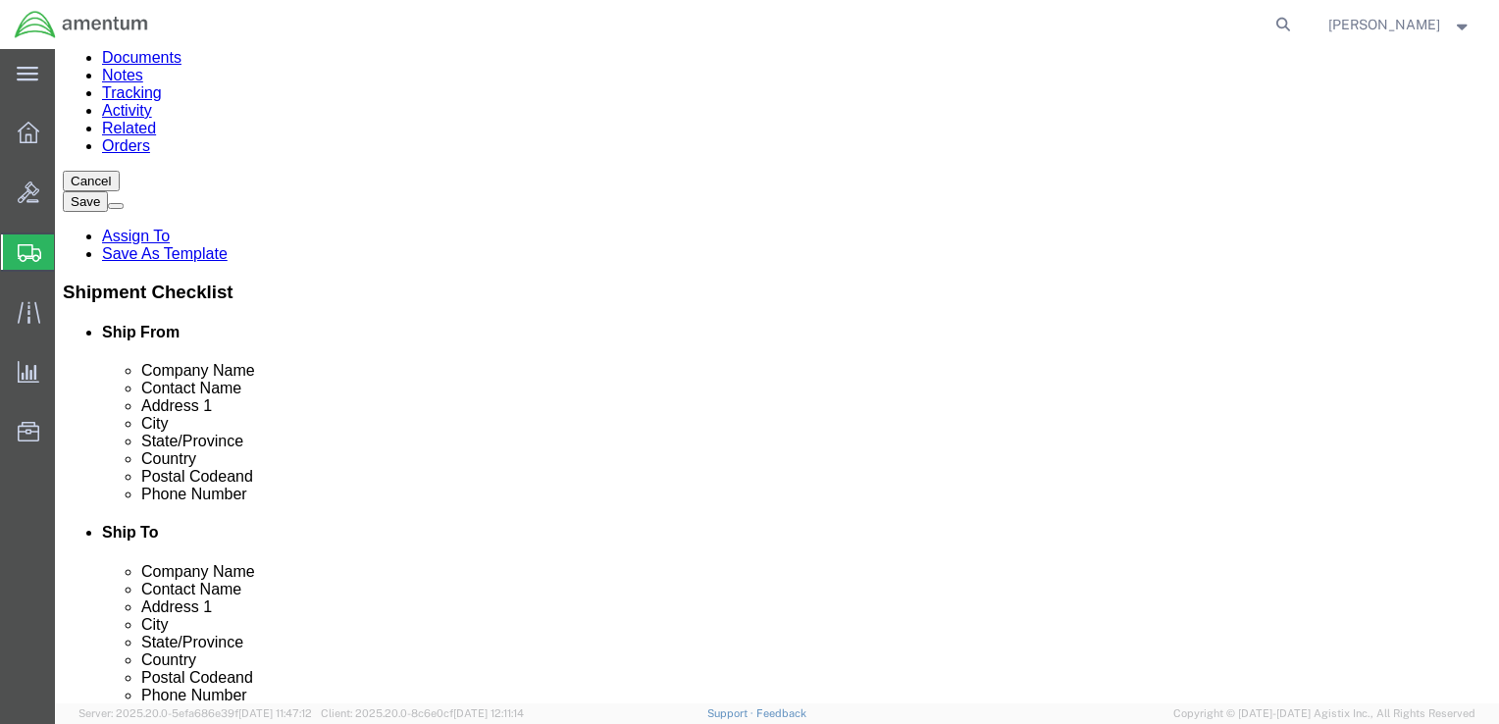
scroll to position [222, 0]
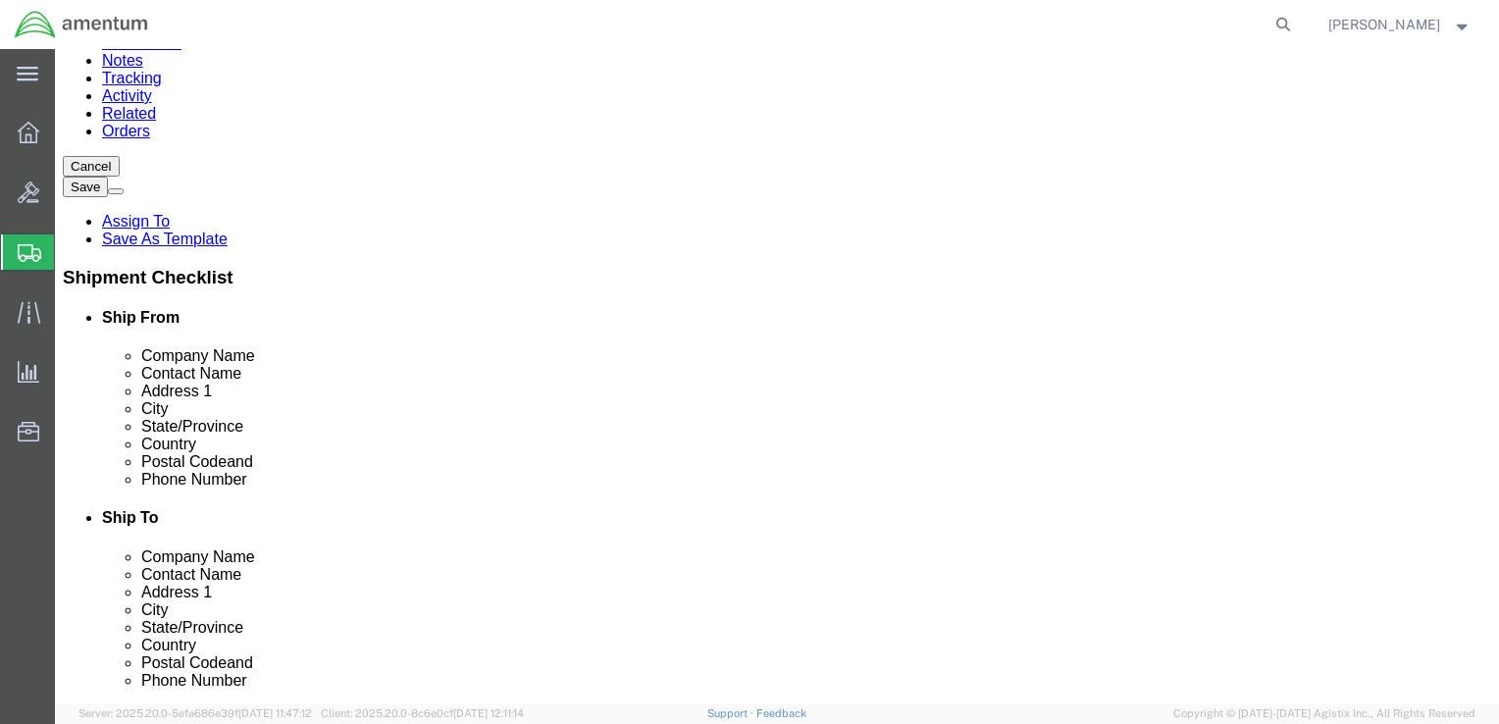
click button "Continue"
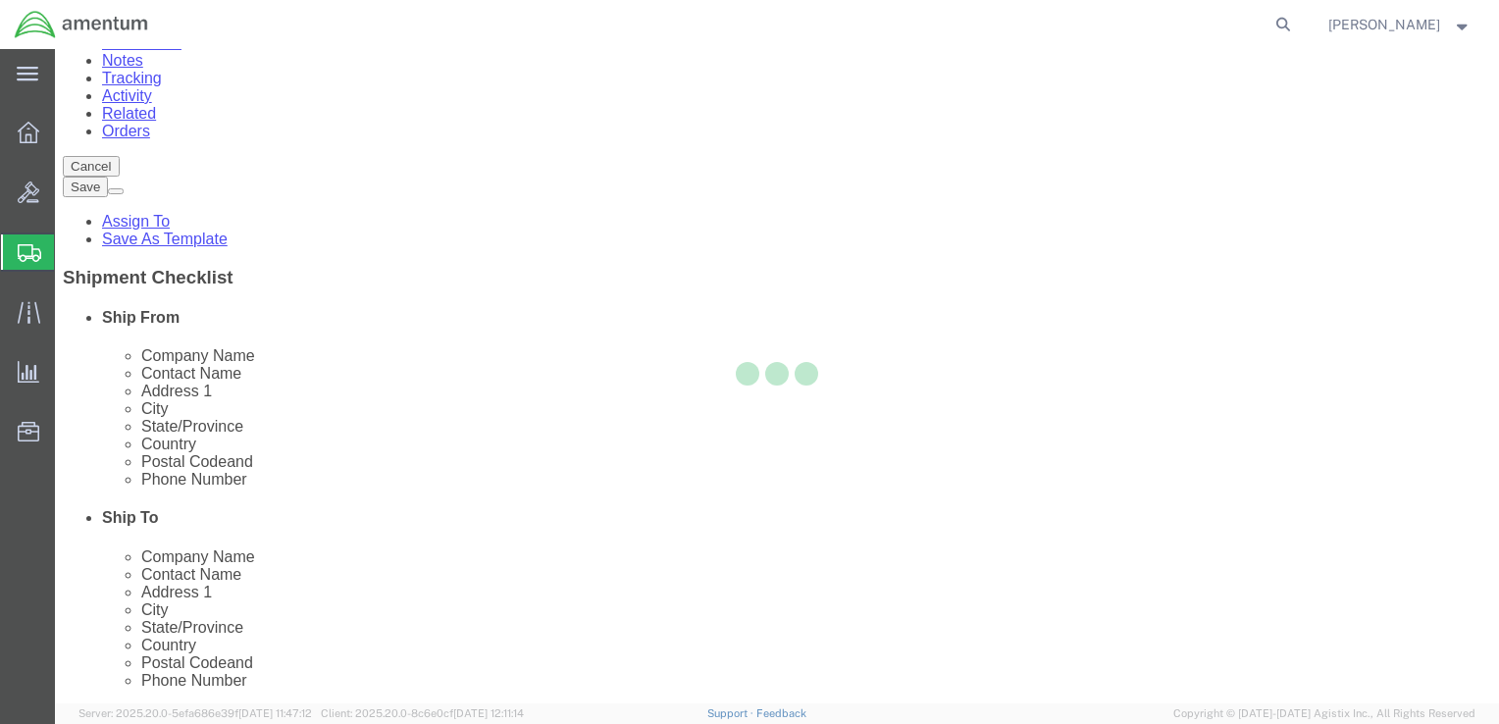
select select
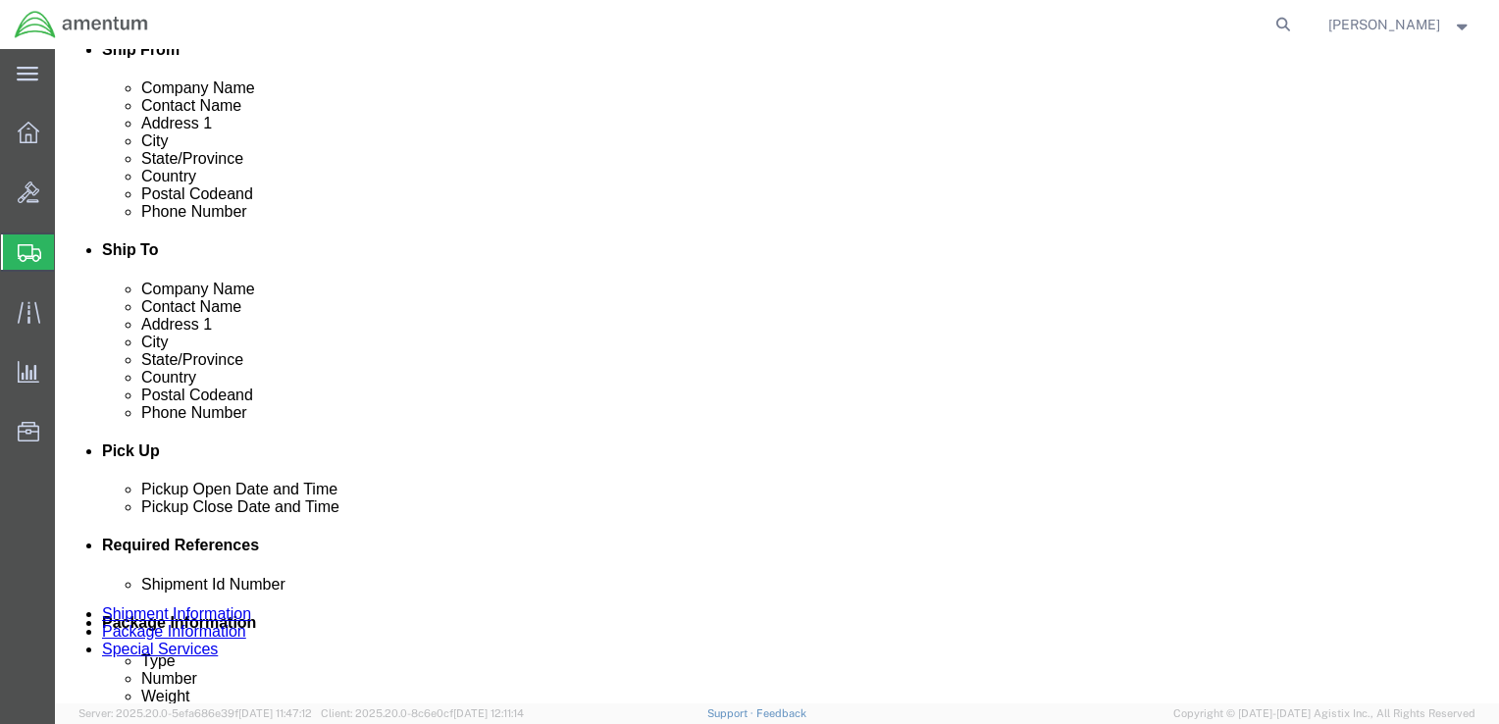
scroll to position [491, 0]
click input "Return Label Required"
checkbox input "true"
select select "5"
select select "7"
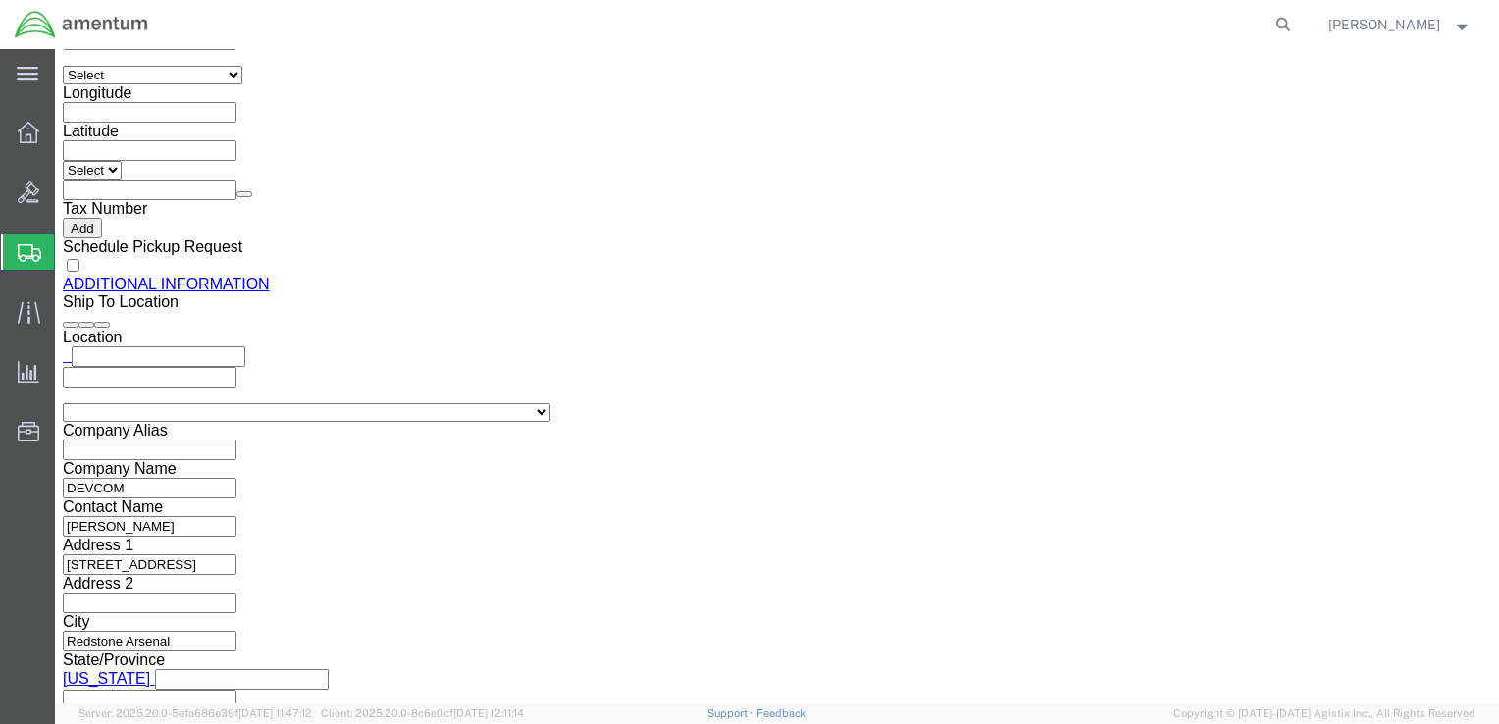
scroll to position [2043, 0]
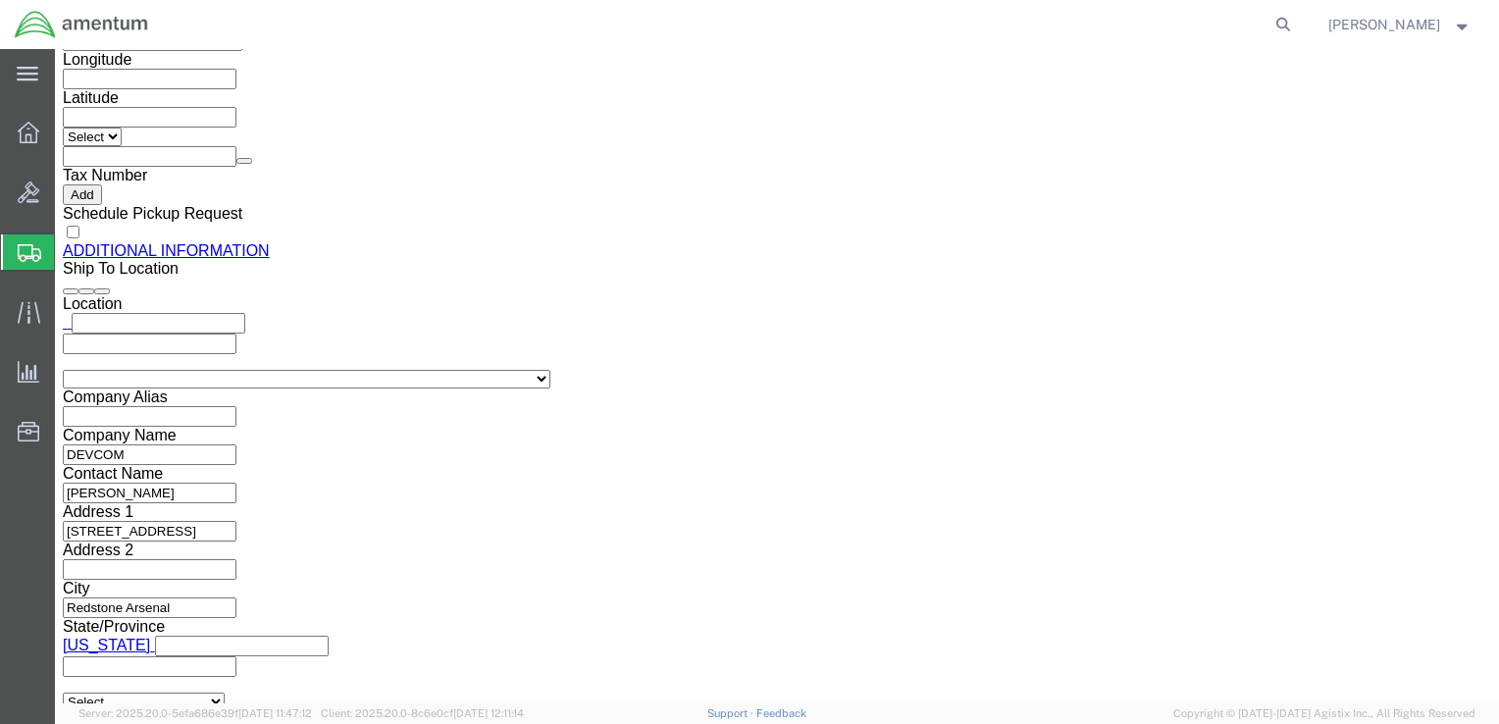
click button "Rate Shipment"
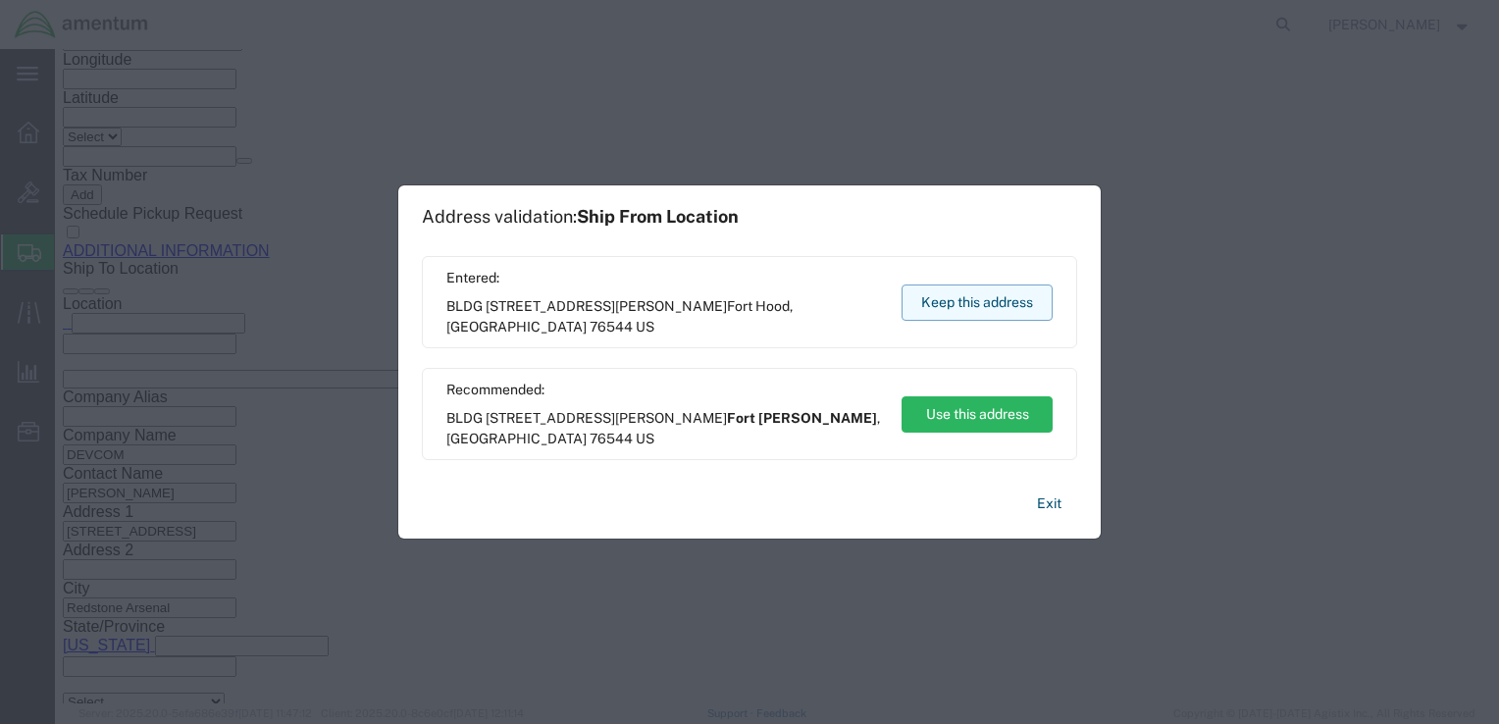
click at [985, 300] on button "Keep this address" at bounding box center [977, 303] width 151 height 36
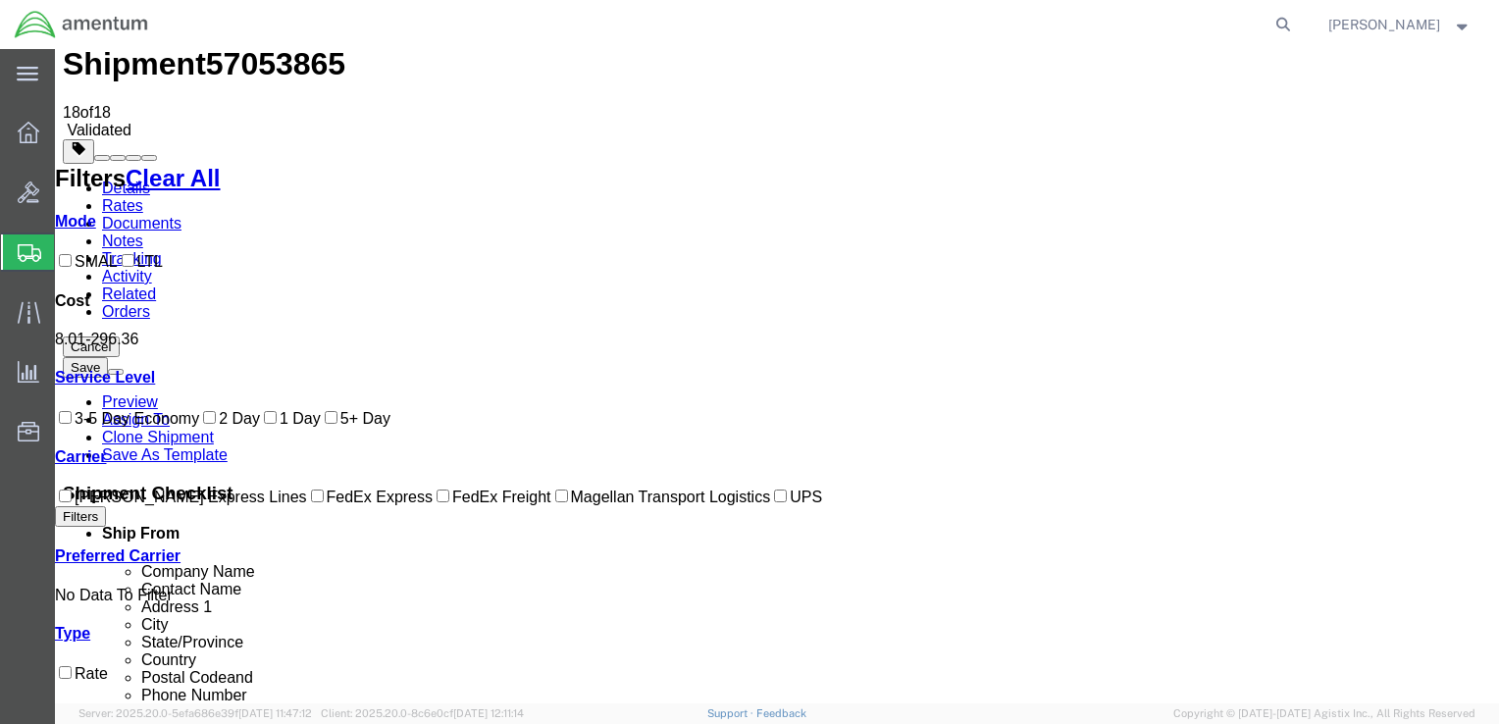
scroll to position [0, 0]
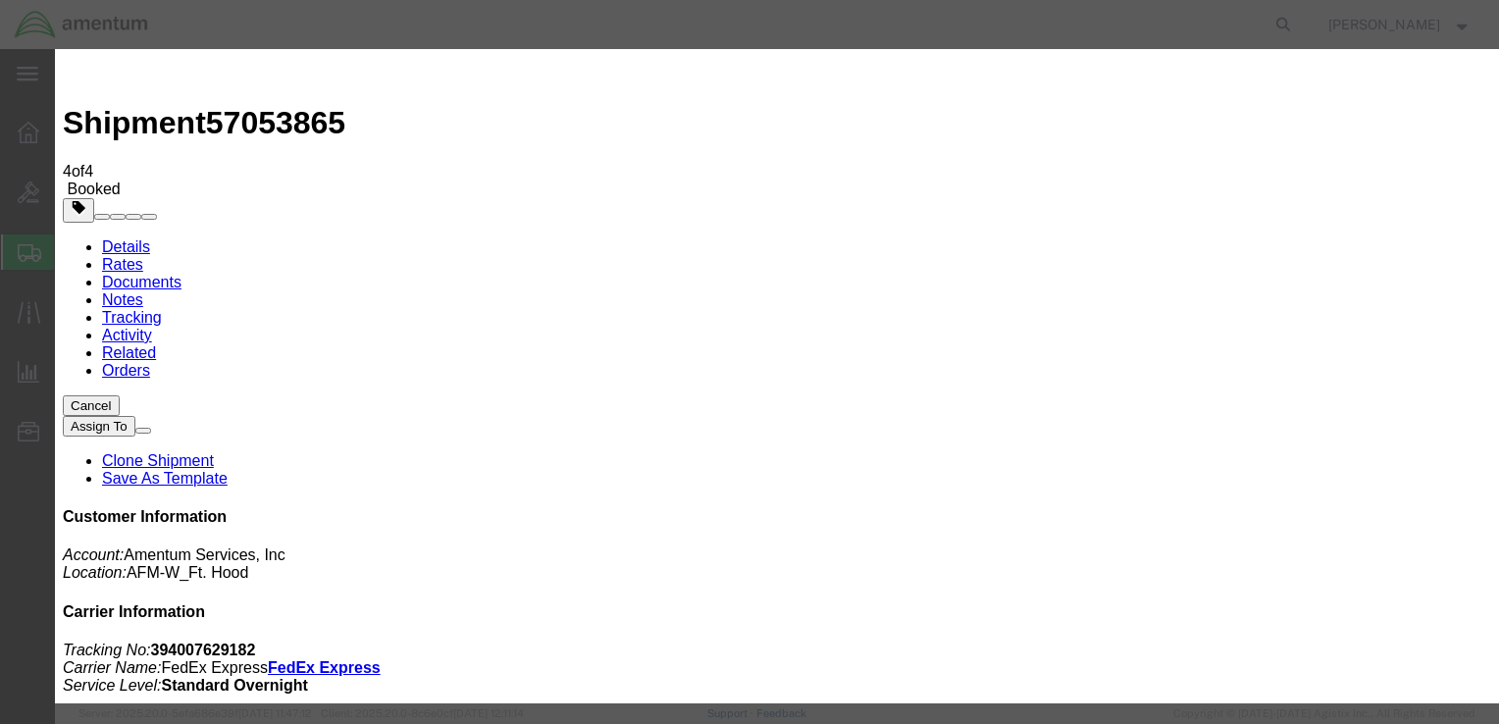
type input "ro"
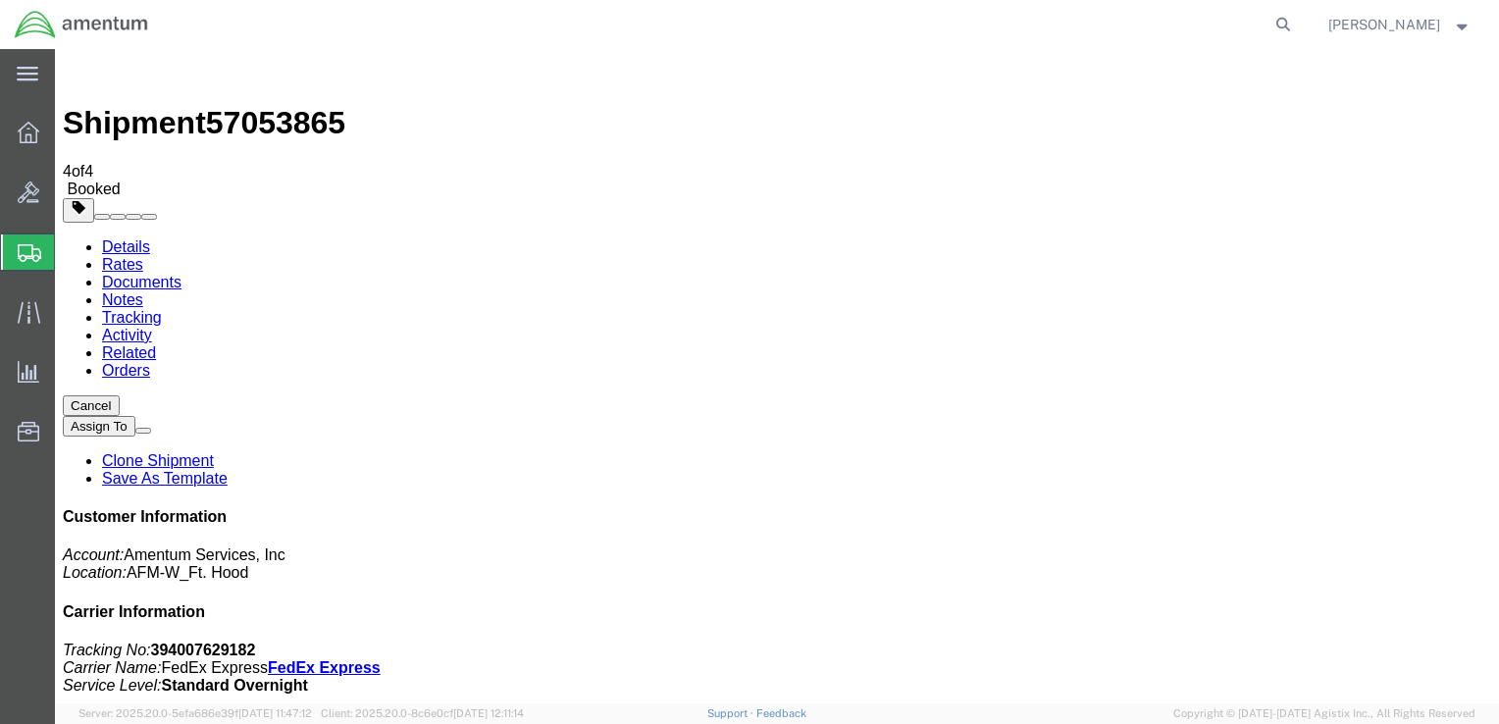
checkbox input "true"
checkbox input "false"
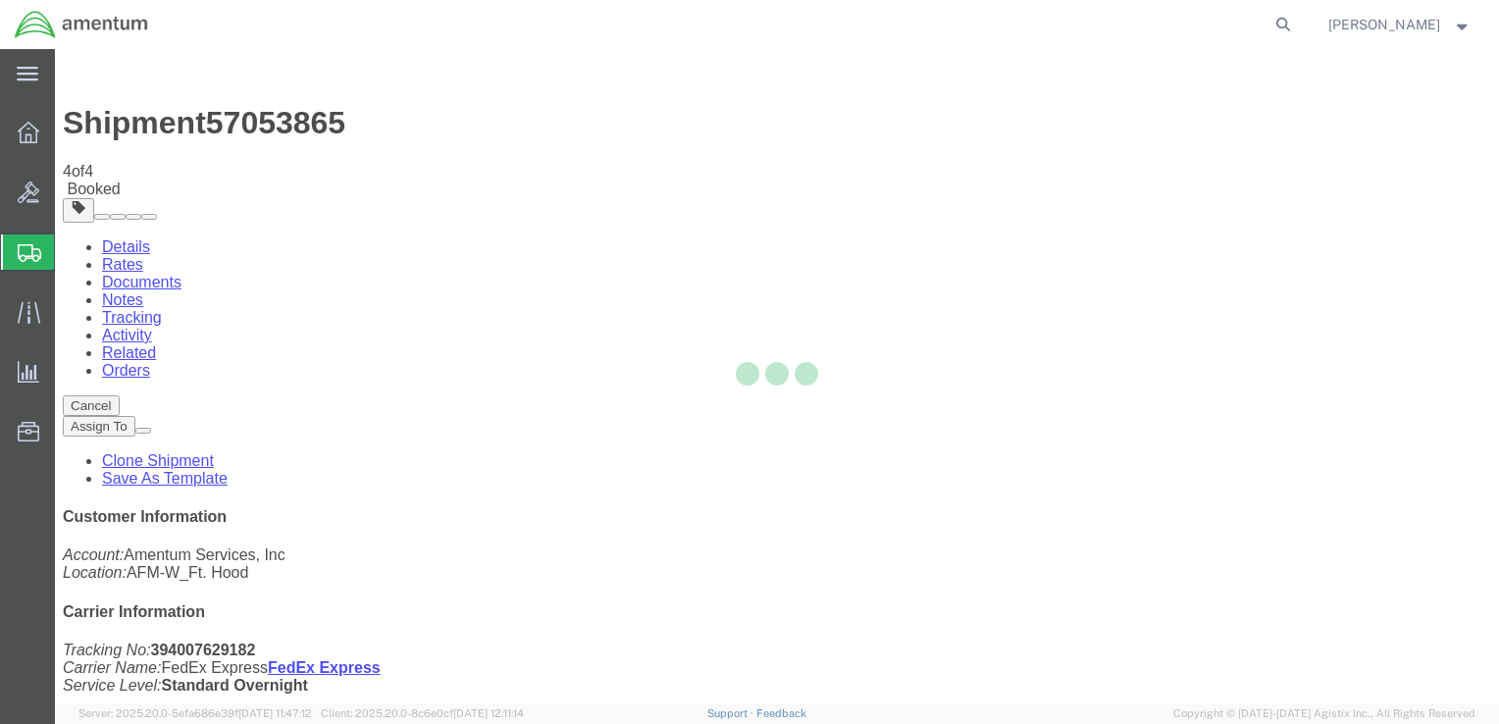
type input "Enter Email Address"
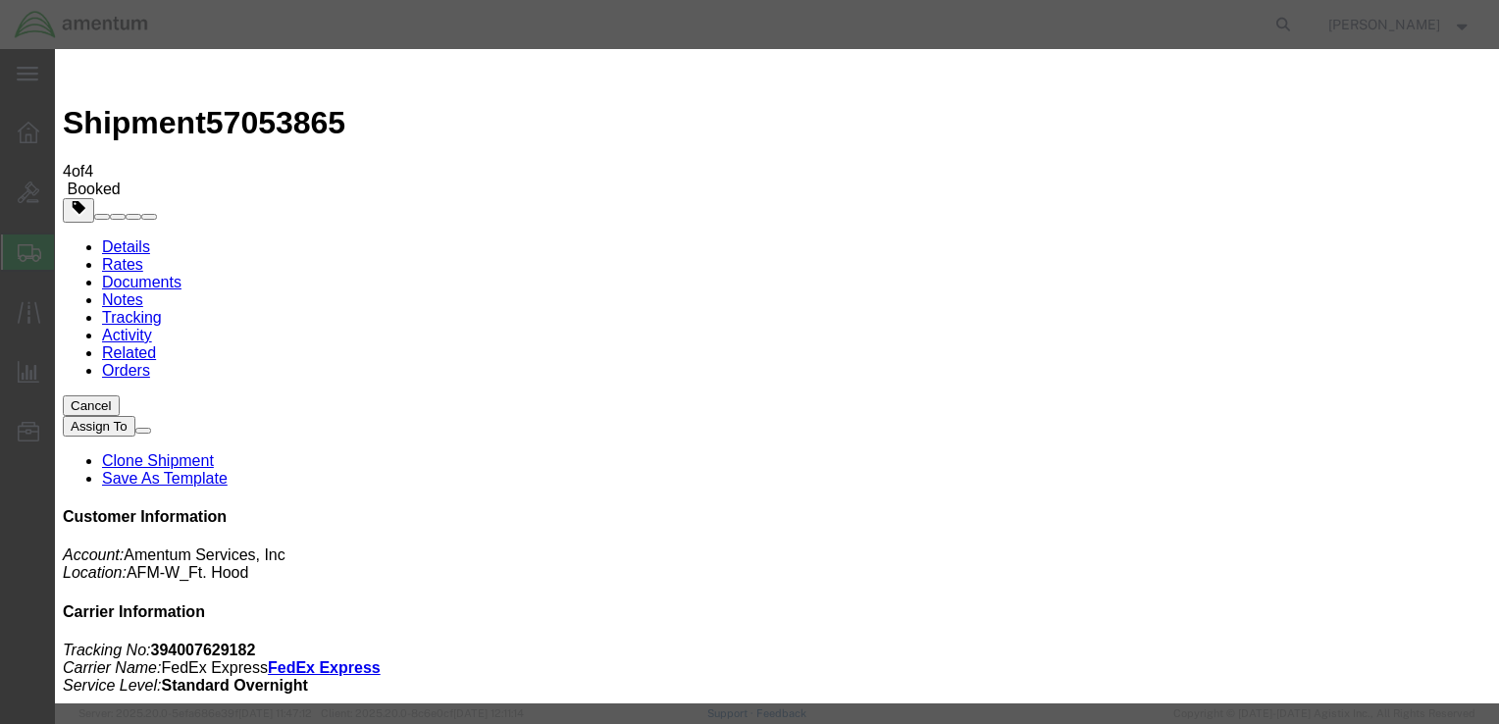
type input "ron"
